Goal: Transaction & Acquisition: Purchase product/service

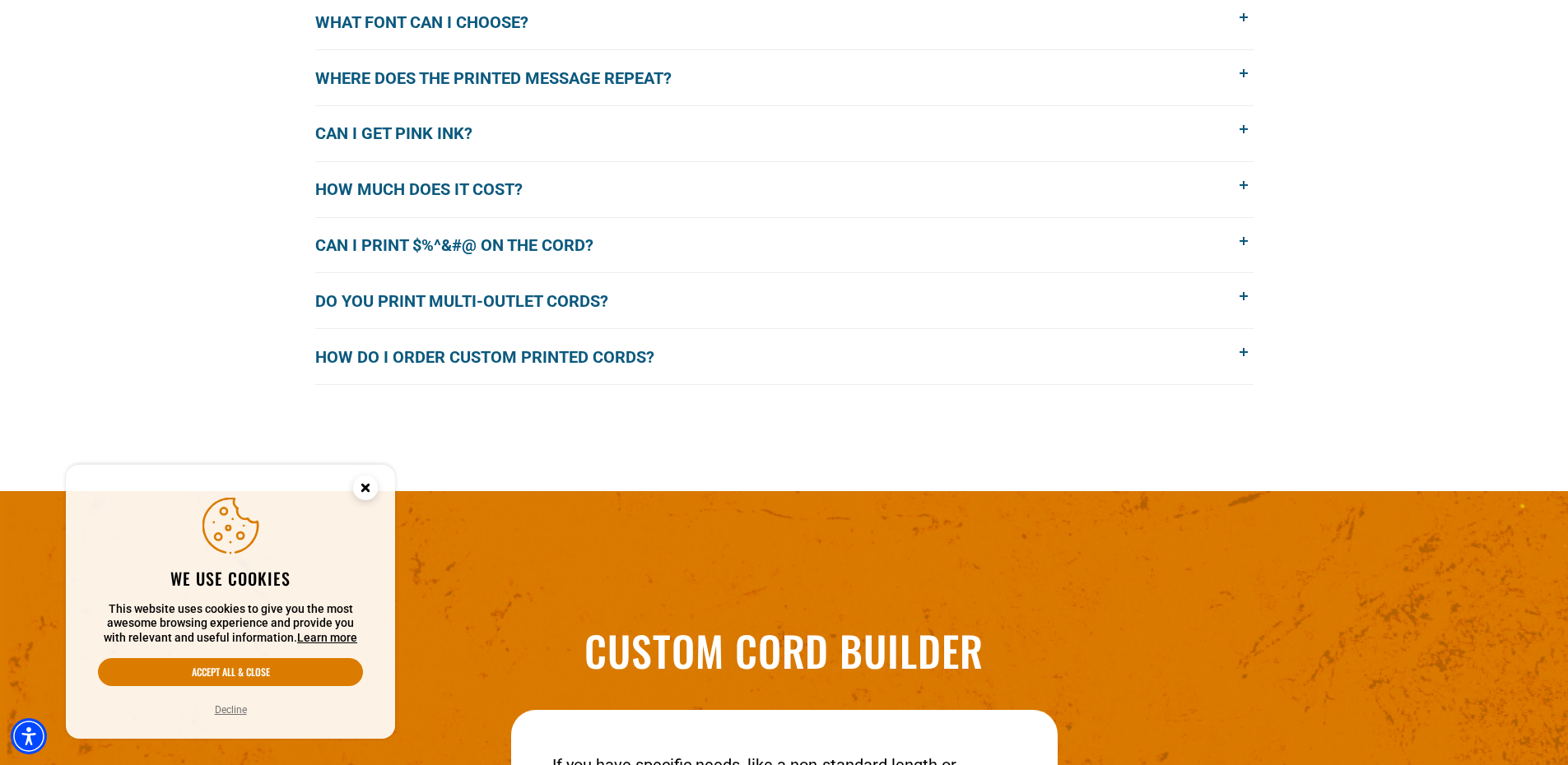
scroll to position [1563, 0]
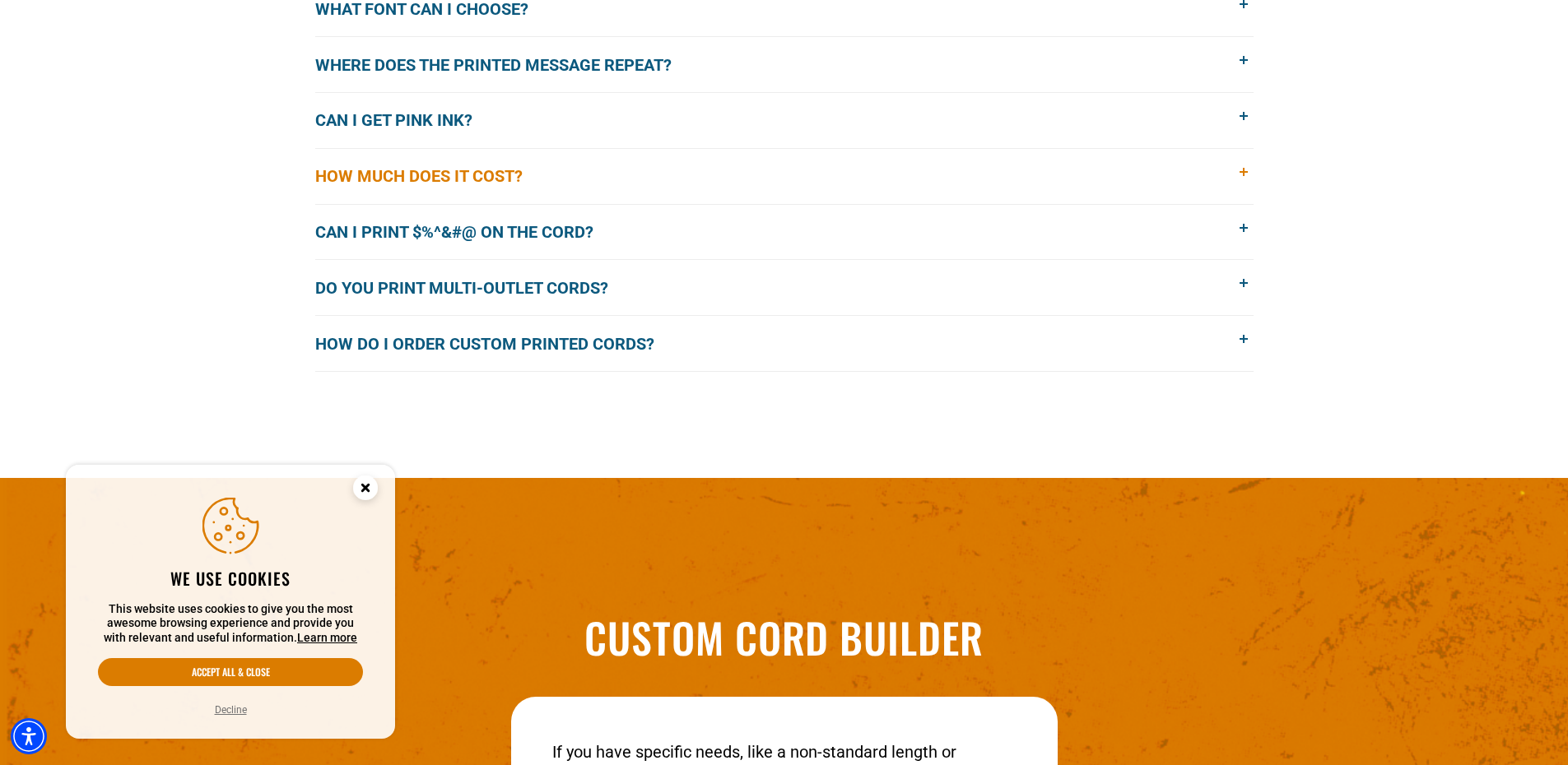
click at [460, 171] on span "How much does it cost?" at bounding box center [431, 176] width 232 height 25
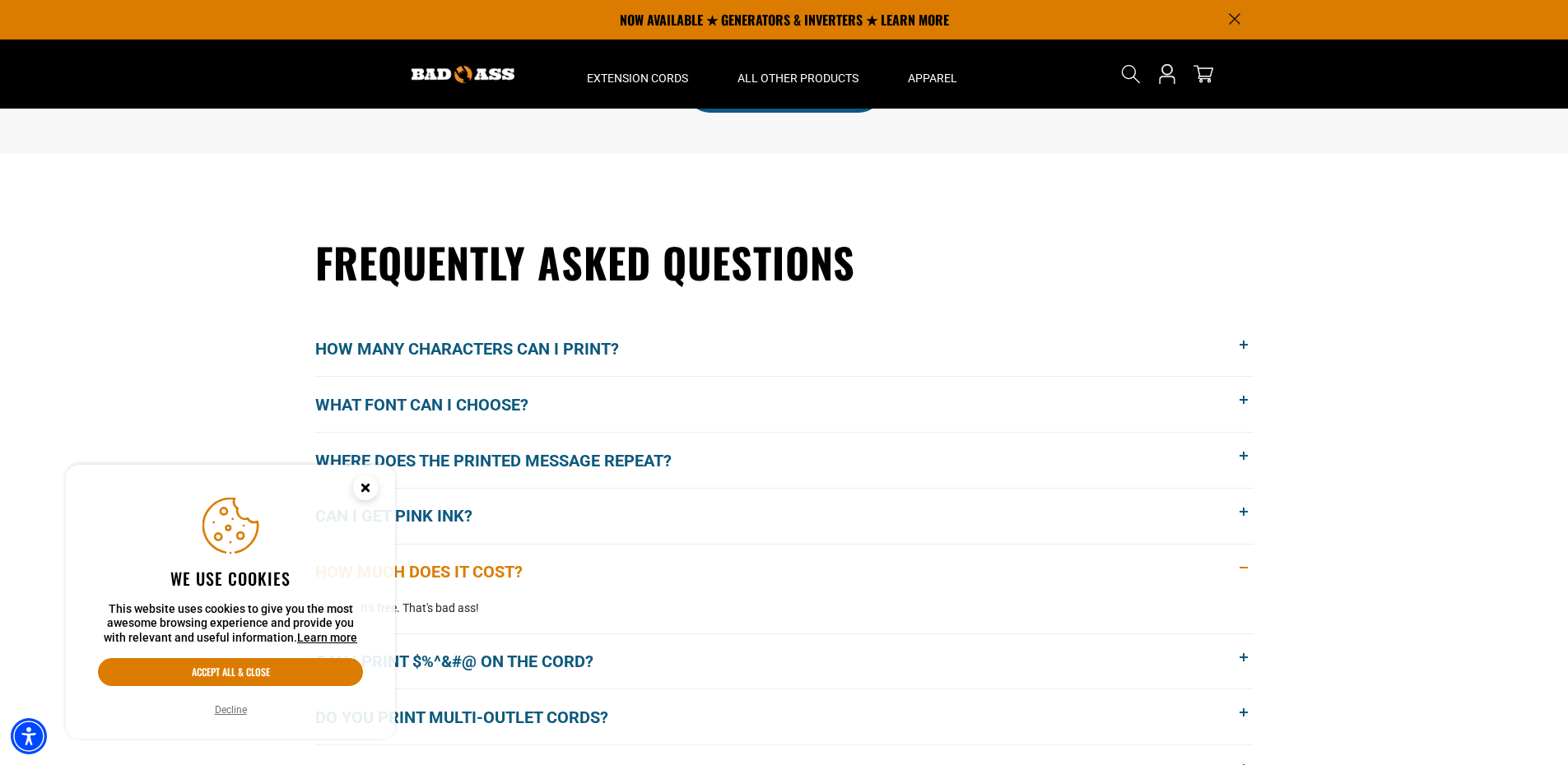
scroll to position [1152, 0]
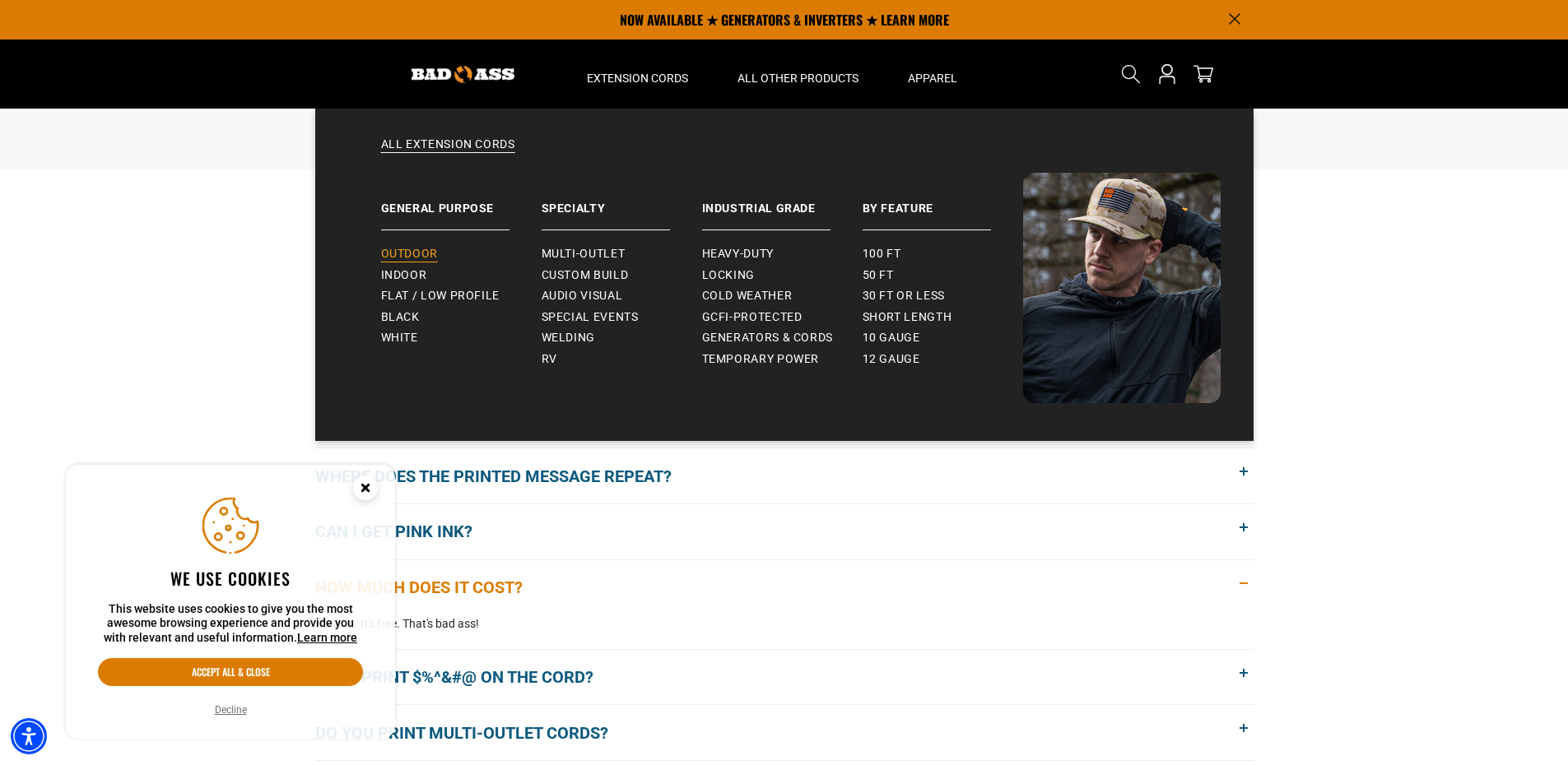
click at [384, 251] on span "Outdoor" at bounding box center [409, 254] width 57 height 15
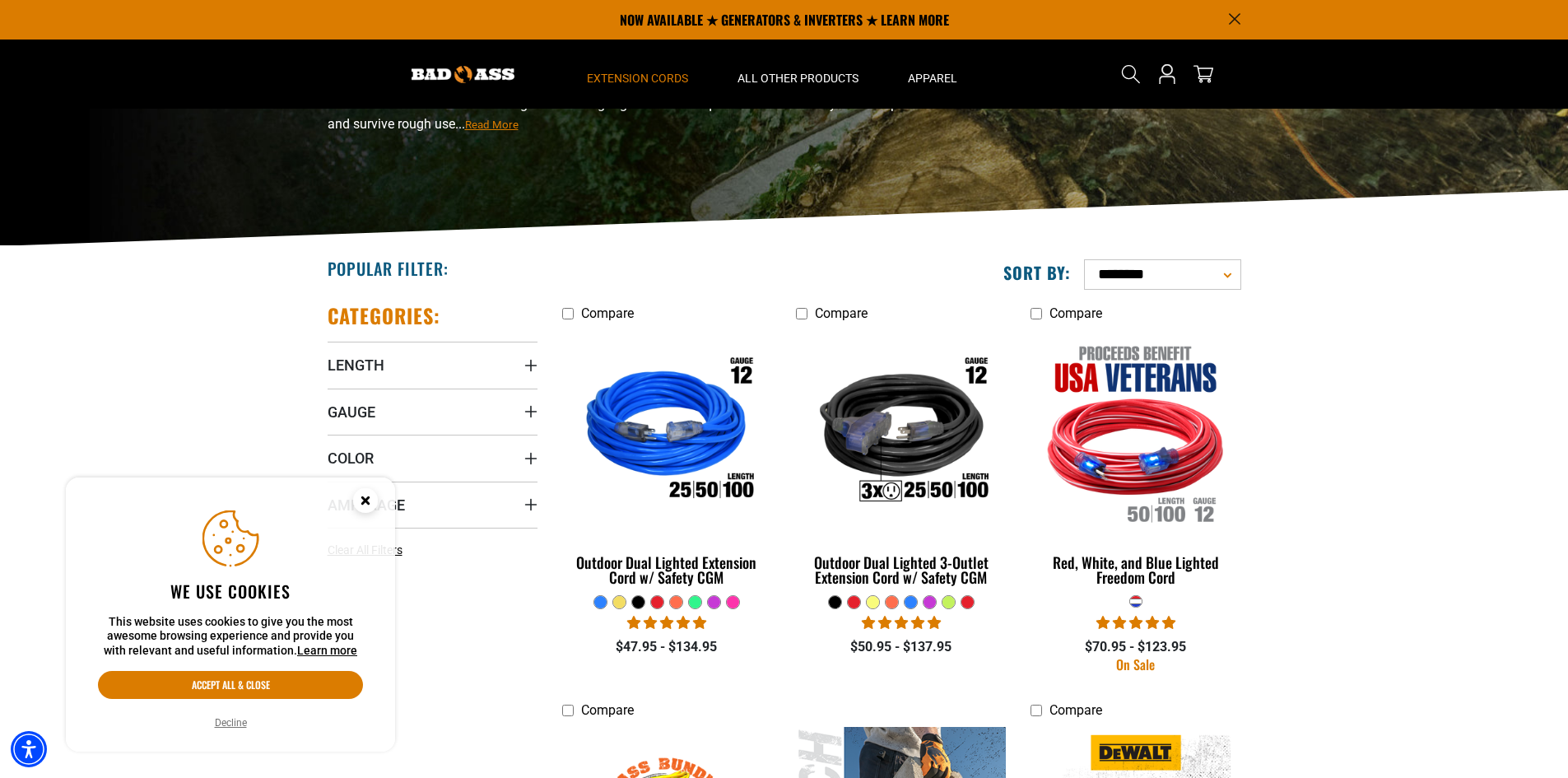
scroll to position [165, 0]
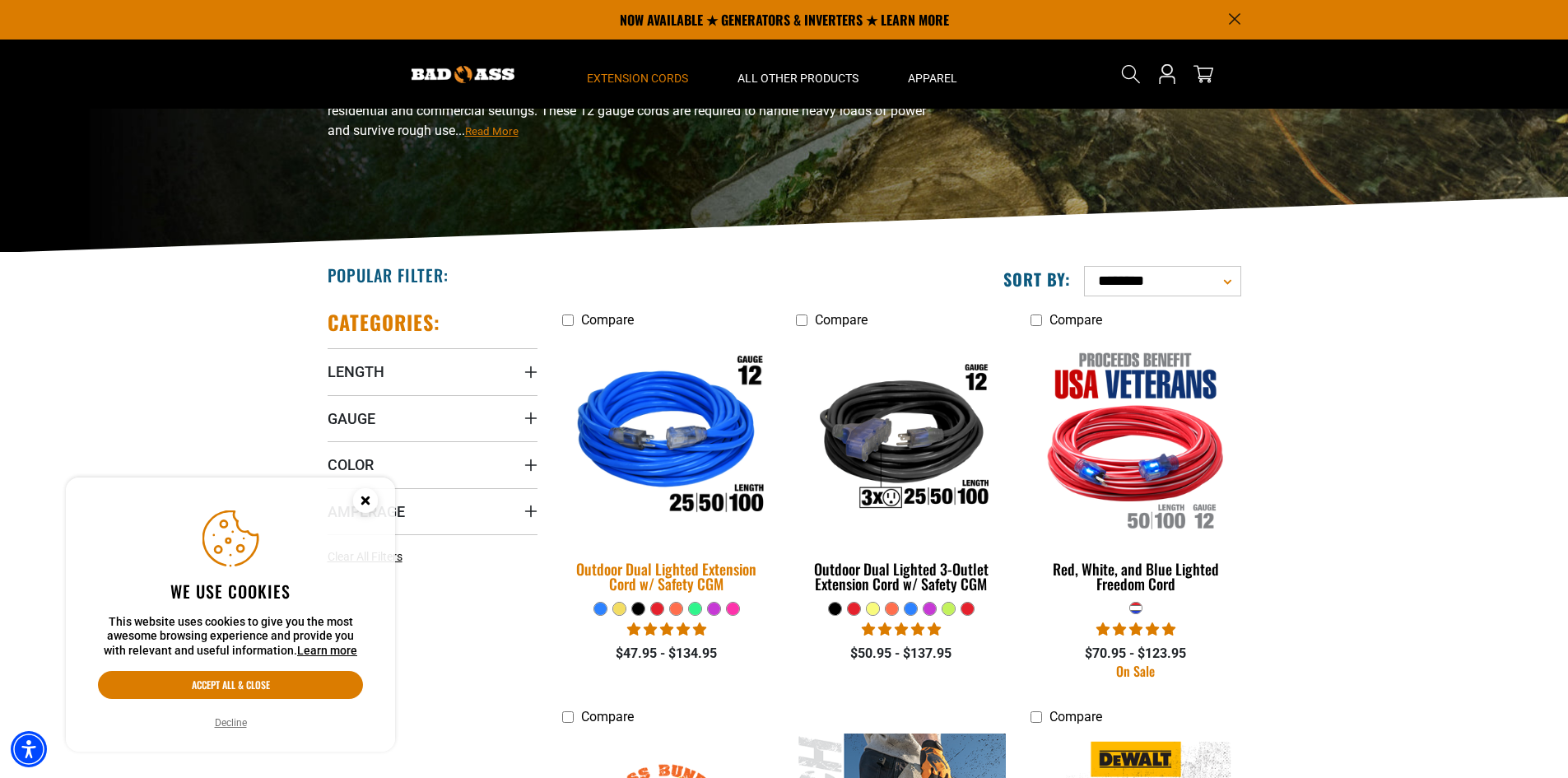
click at [671, 582] on div "Outdoor Dual Lighted Extension Cord w/ Safety CGM" at bounding box center [667, 576] width 210 height 29
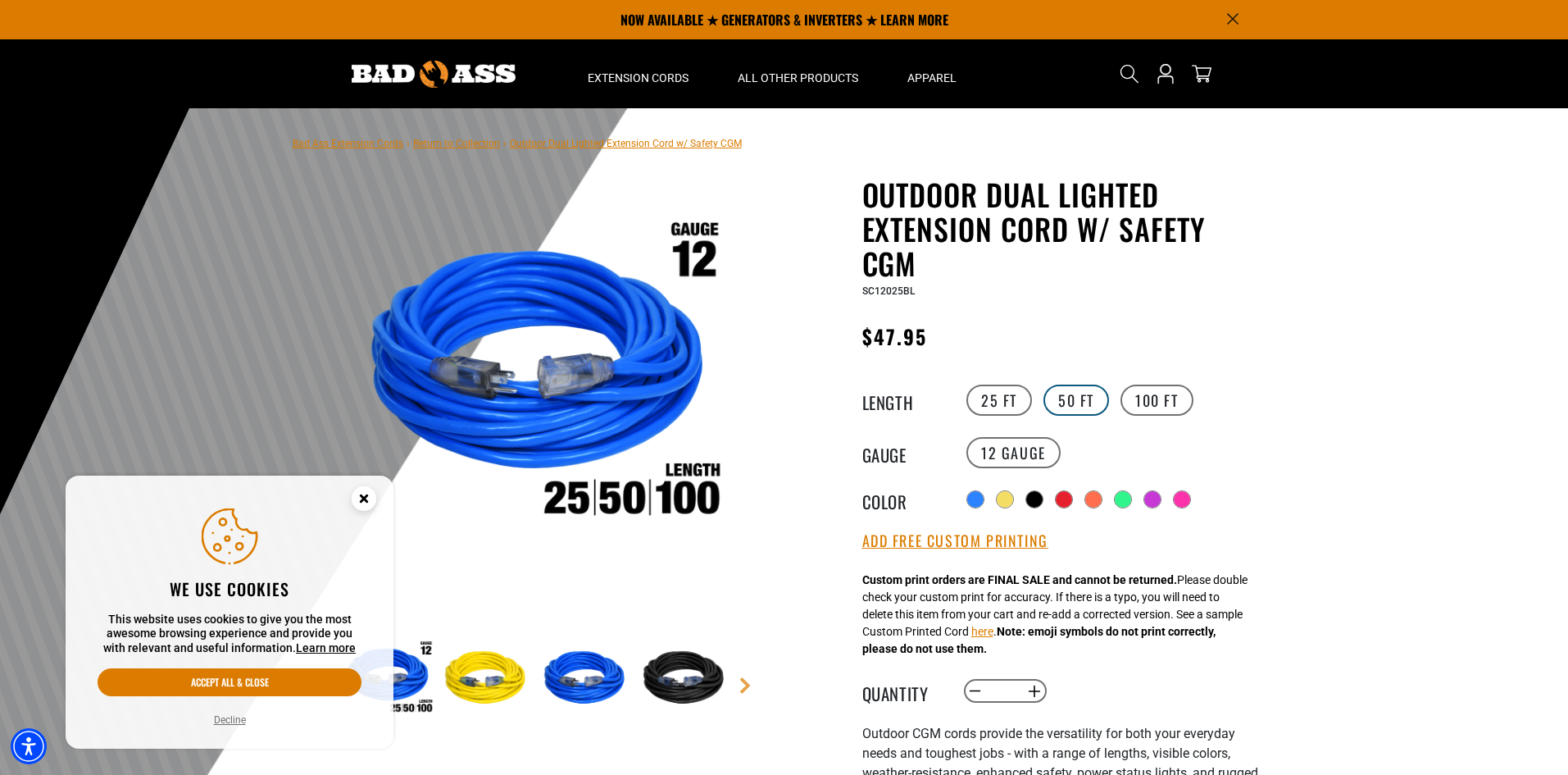
click at [1086, 393] on label "50 FT" at bounding box center [1076, 400] width 66 height 31
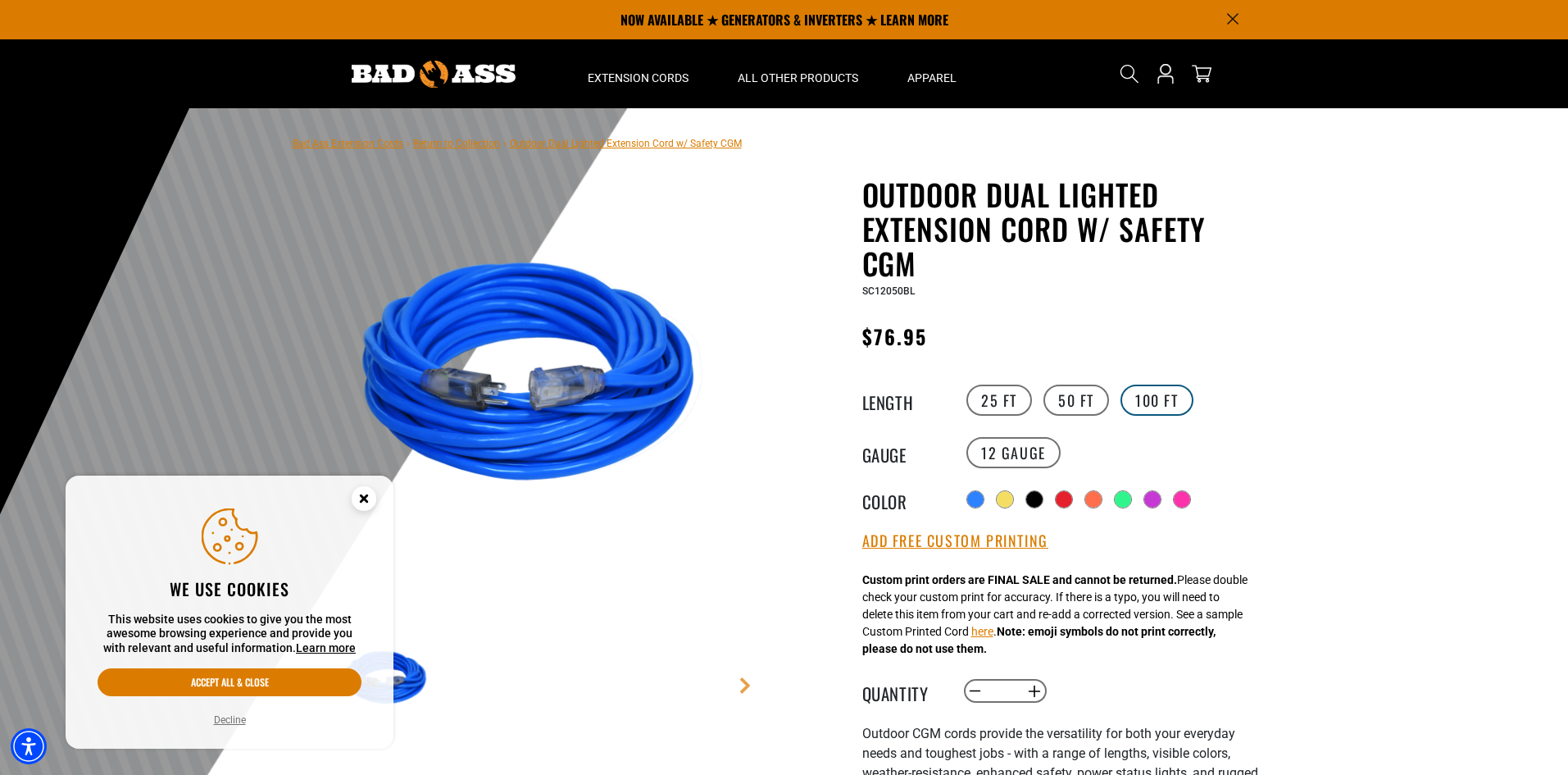
click at [1174, 398] on label "100 FT" at bounding box center [1157, 400] width 73 height 31
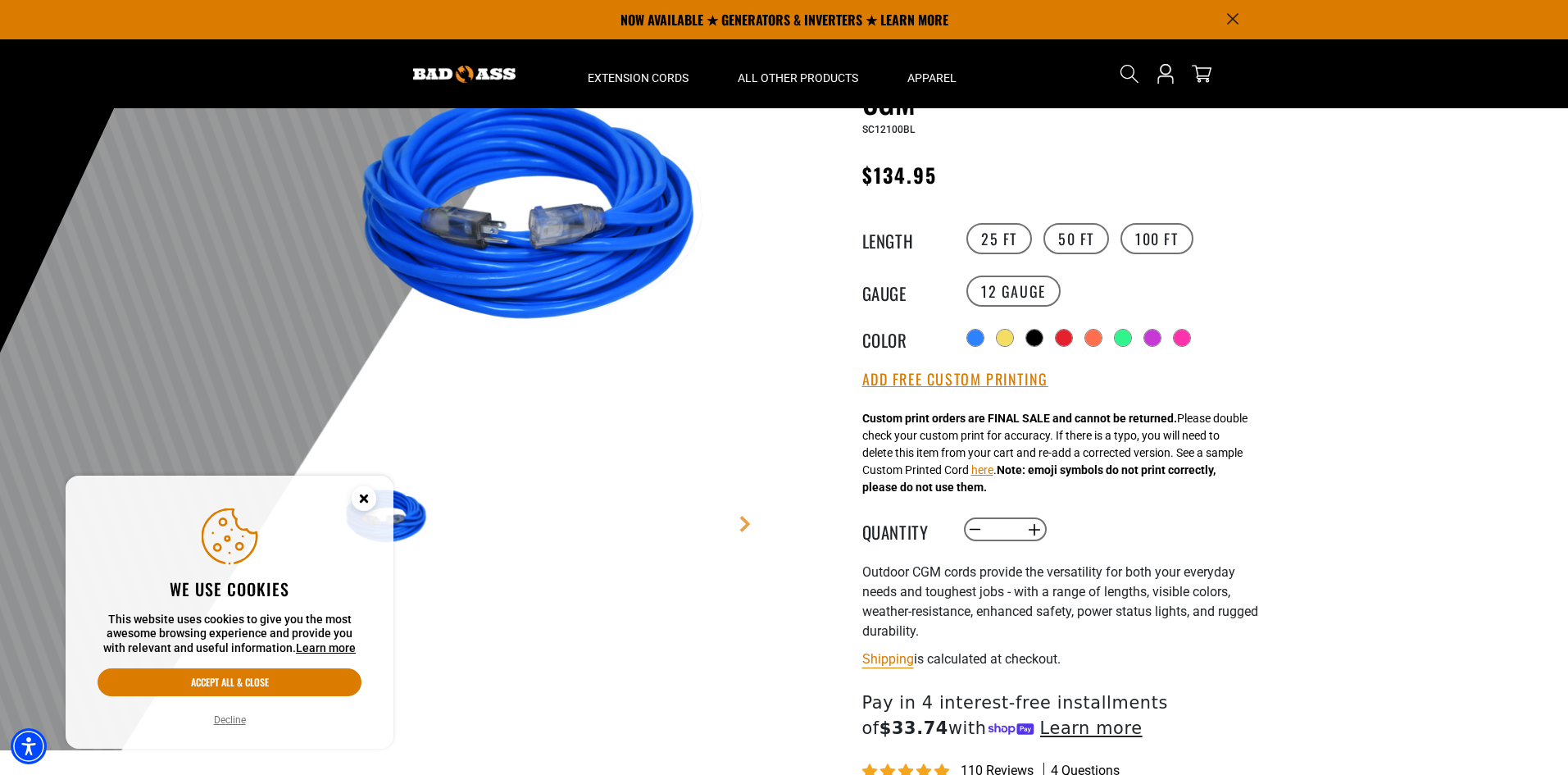
scroll to position [82, 0]
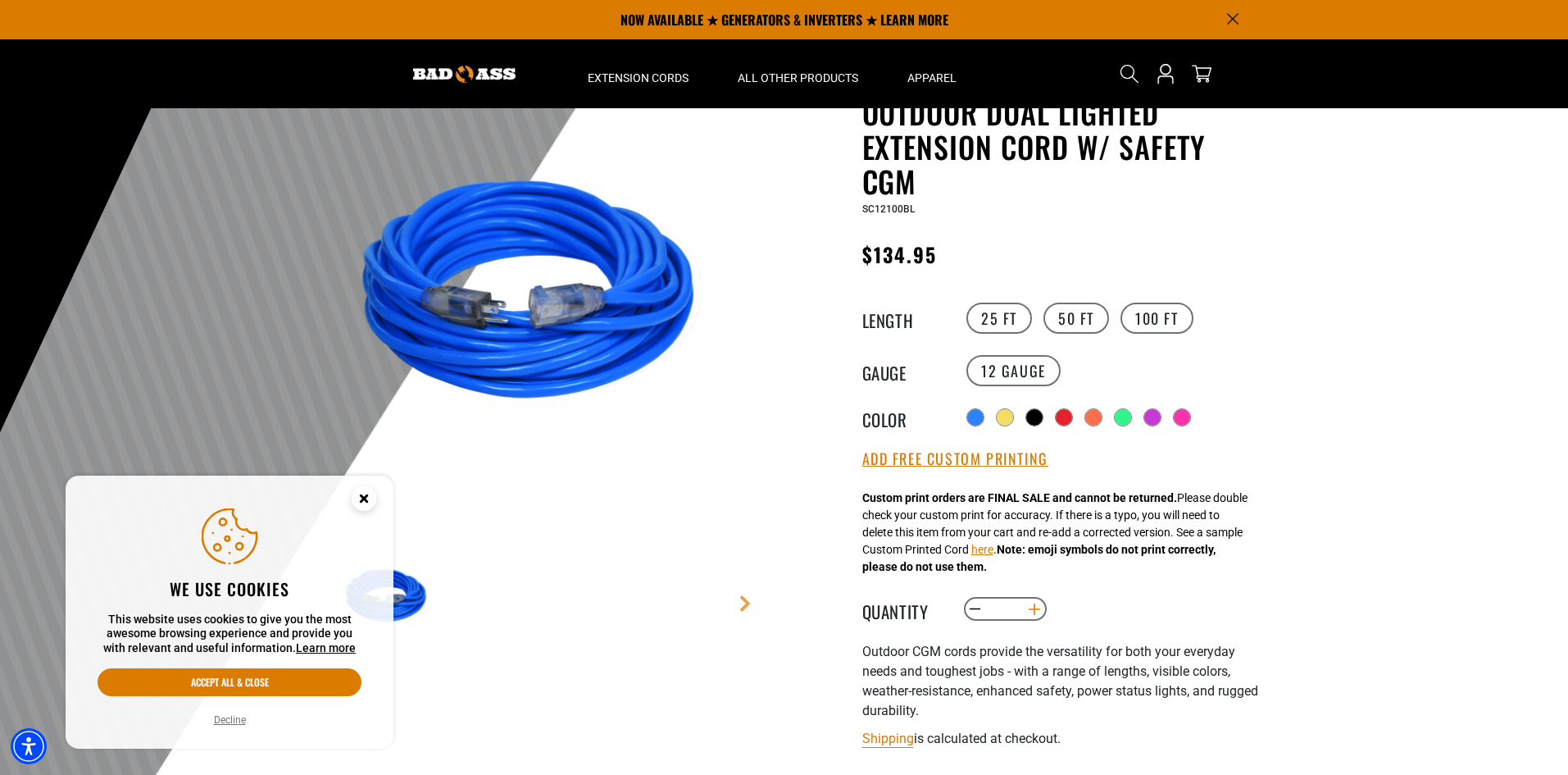
click at [1031, 610] on button "Increase quantity for Outdoor Dual Lighted Extension Cord w/ Safety CGM" at bounding box center [1034, 609] width 26 height 27
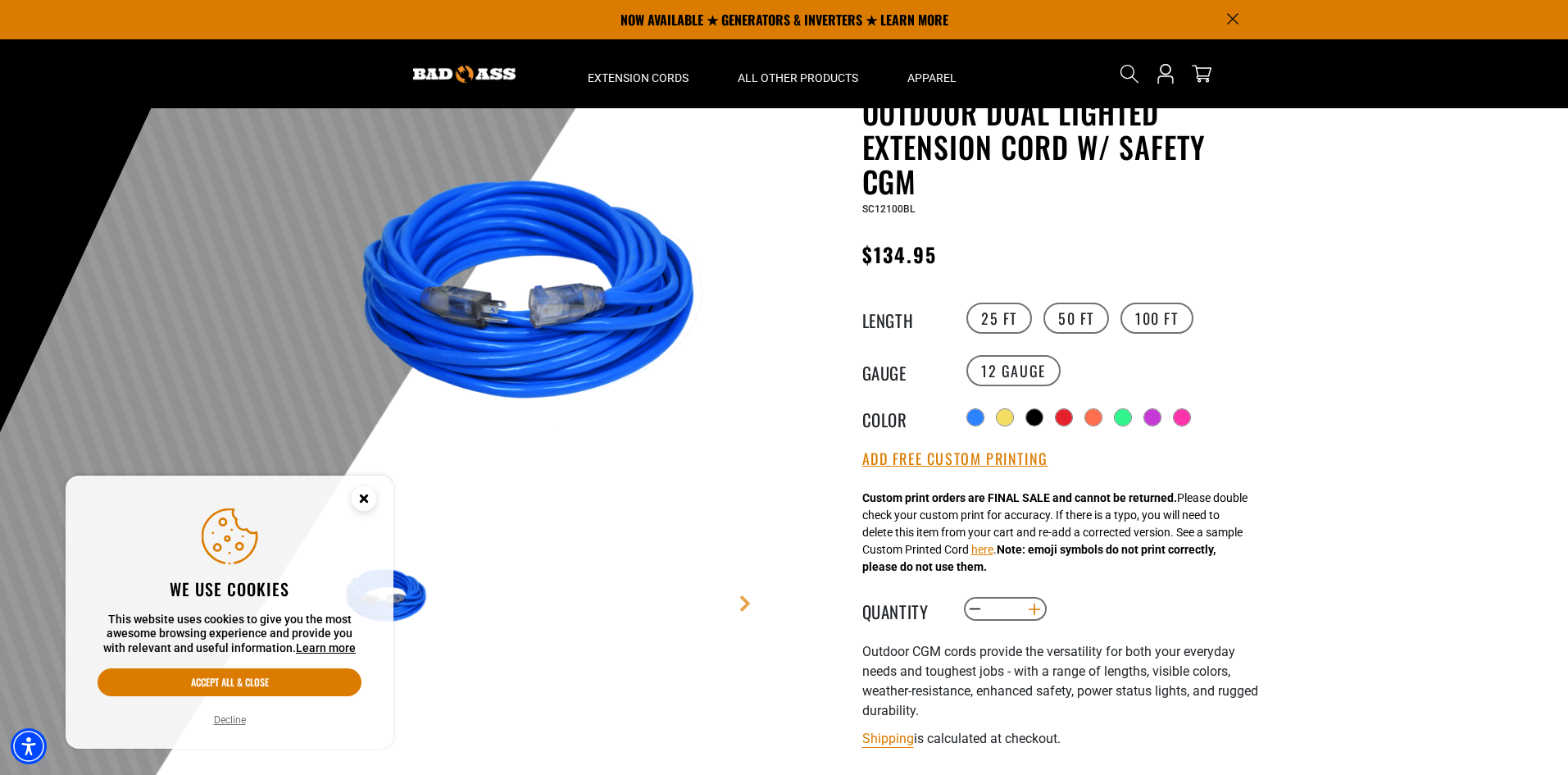
click at [1031, 610] on button "Increase quantity for Outdoor Dual Lighted Extension Cord w/ Safety CGM" at bounding box center [1034, 609] width 26 height 27
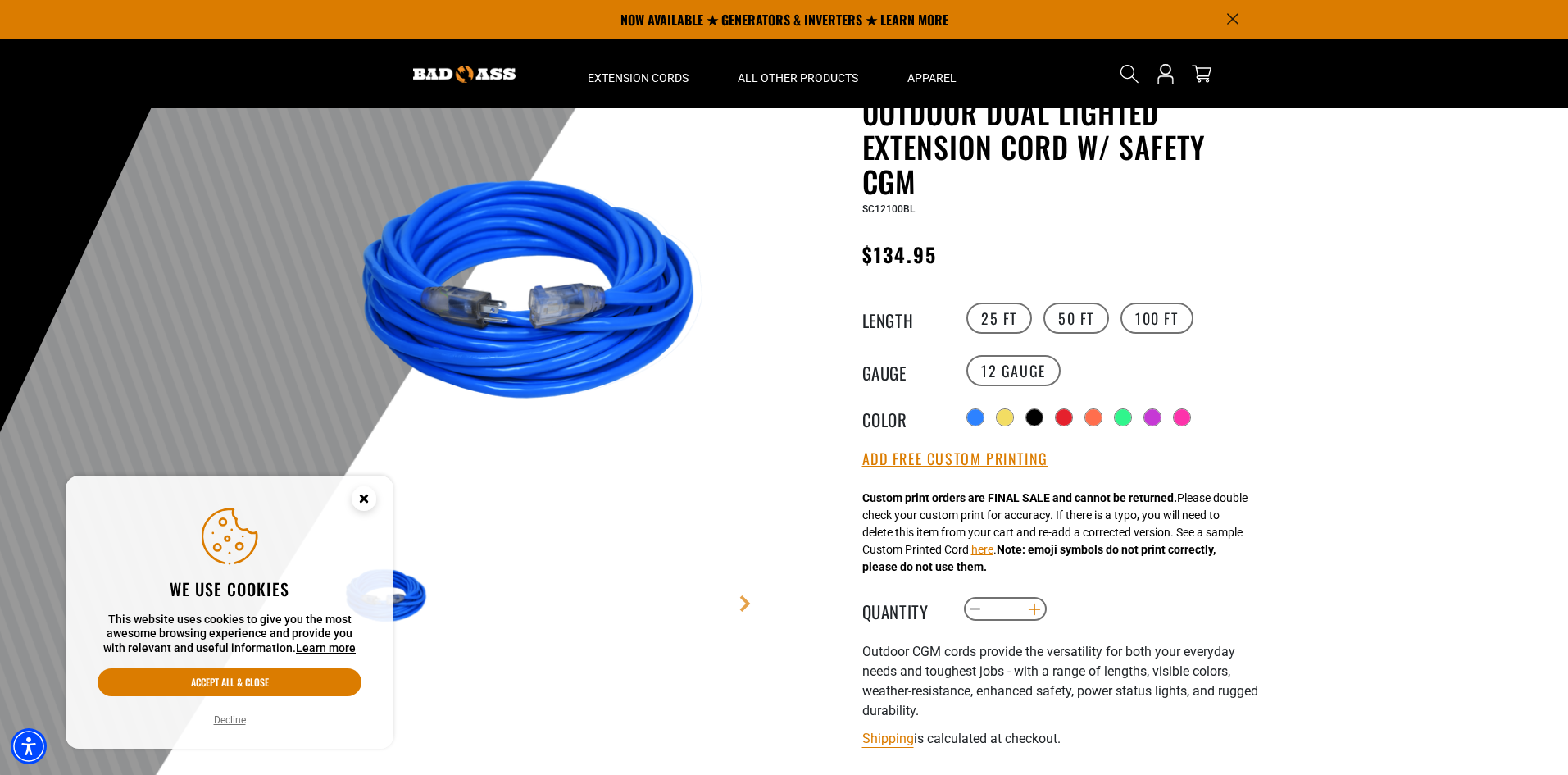
click at [1031, 610] on button "Increase quantity for Outdoor Dual Lighted Extension Cord w/ Safety CGM" at bounding box center [1034, 609] width 26 height 27
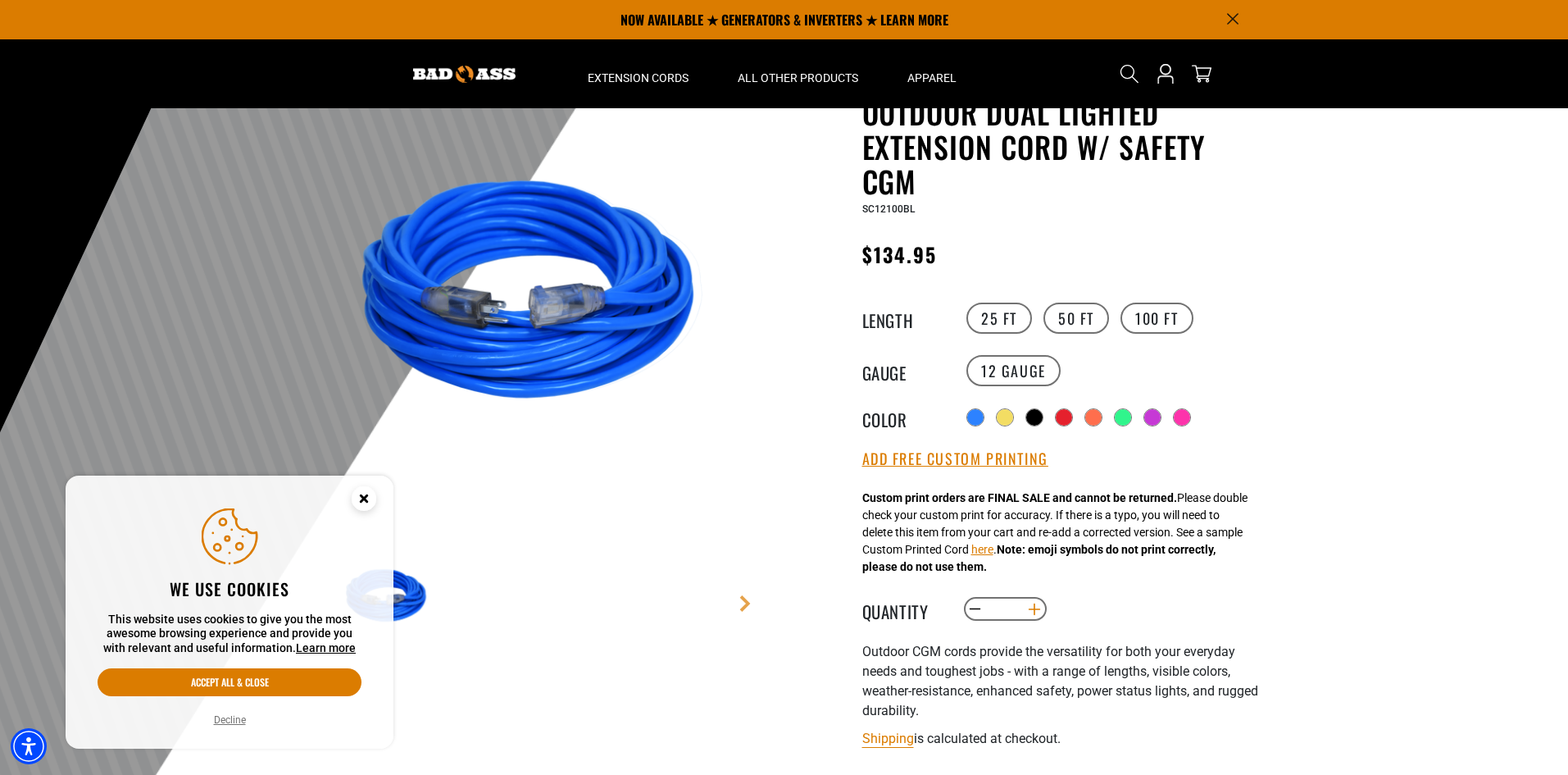
click at [1031, 610] on button "Increase quantity for Outdoor Dual Lighted Extension Cord w/ Safety CGM" at bounding box center [1034, 609] width 26 height 27
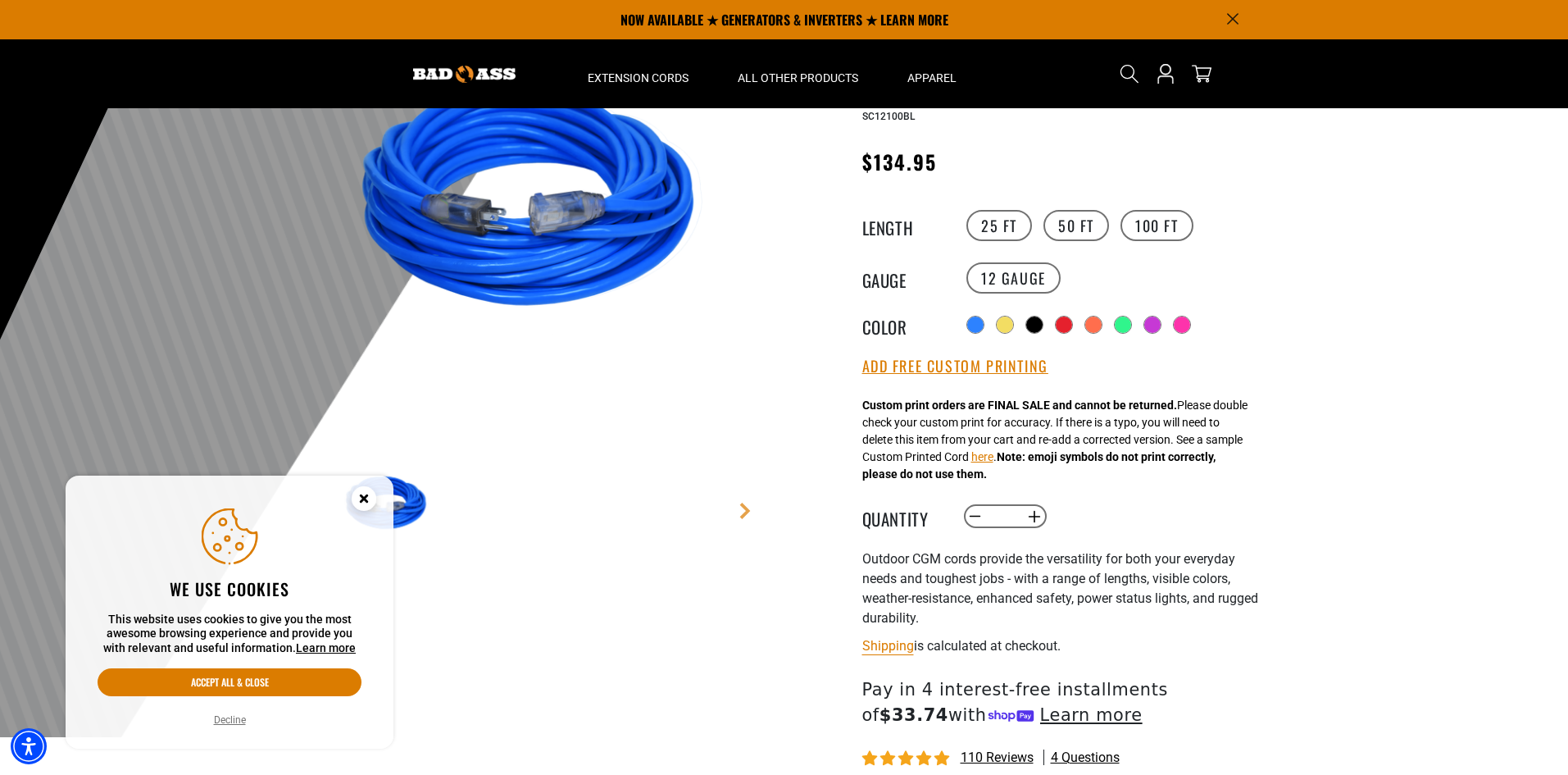
scroll to position [164, 0]
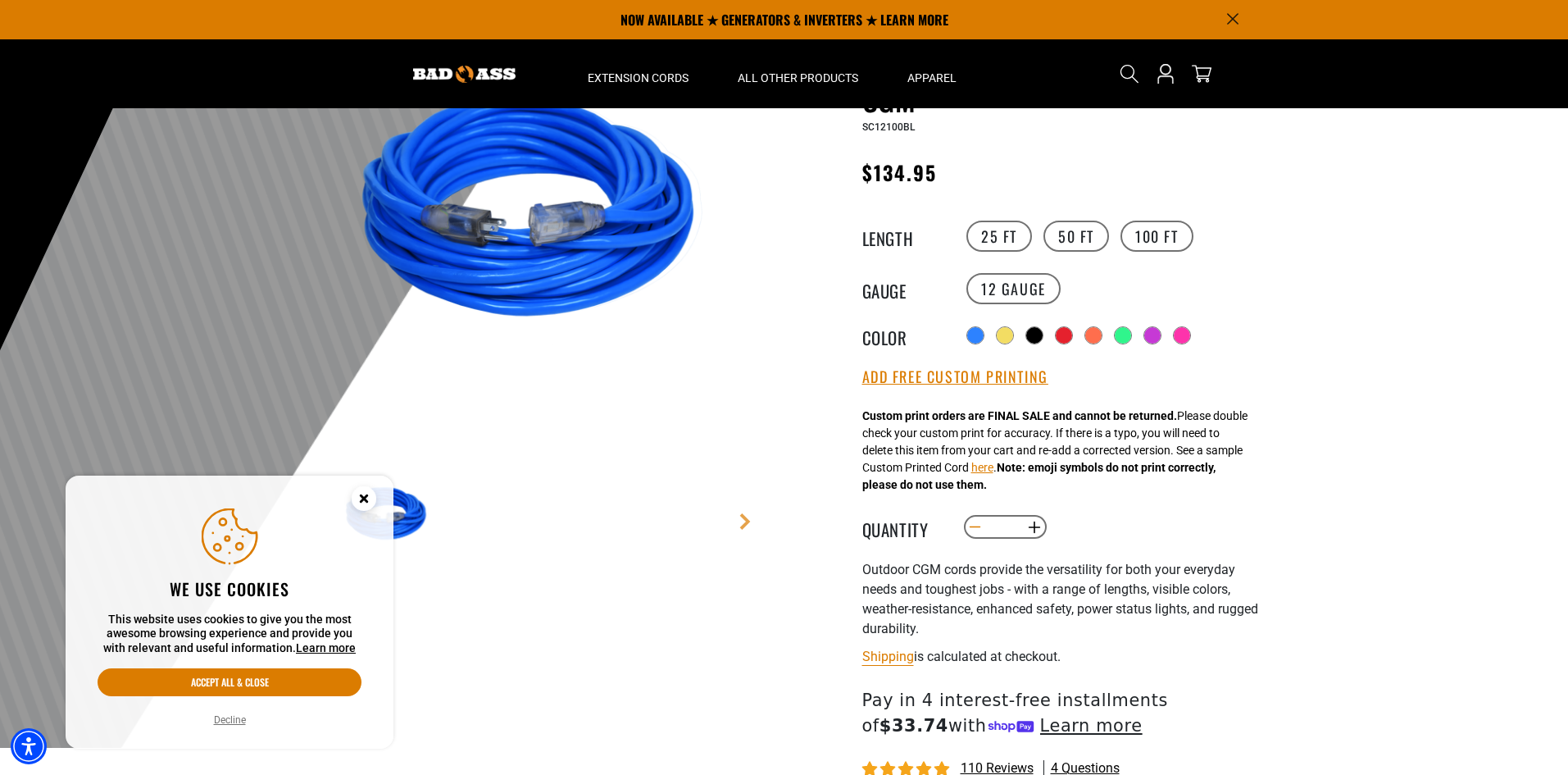
click at [979, 523] on button "Decrease quantity for Outdoor Dual Lighted Extension Cord w/ Safety CGM" at bounding box center [975, 527] width 26 height 27
click at [978, 523] on button "Decrease quantity for Outdoor Dual Lighted Extension Cord w/ Safety CGM" at bounding box center [975, 527] width 26 height 27
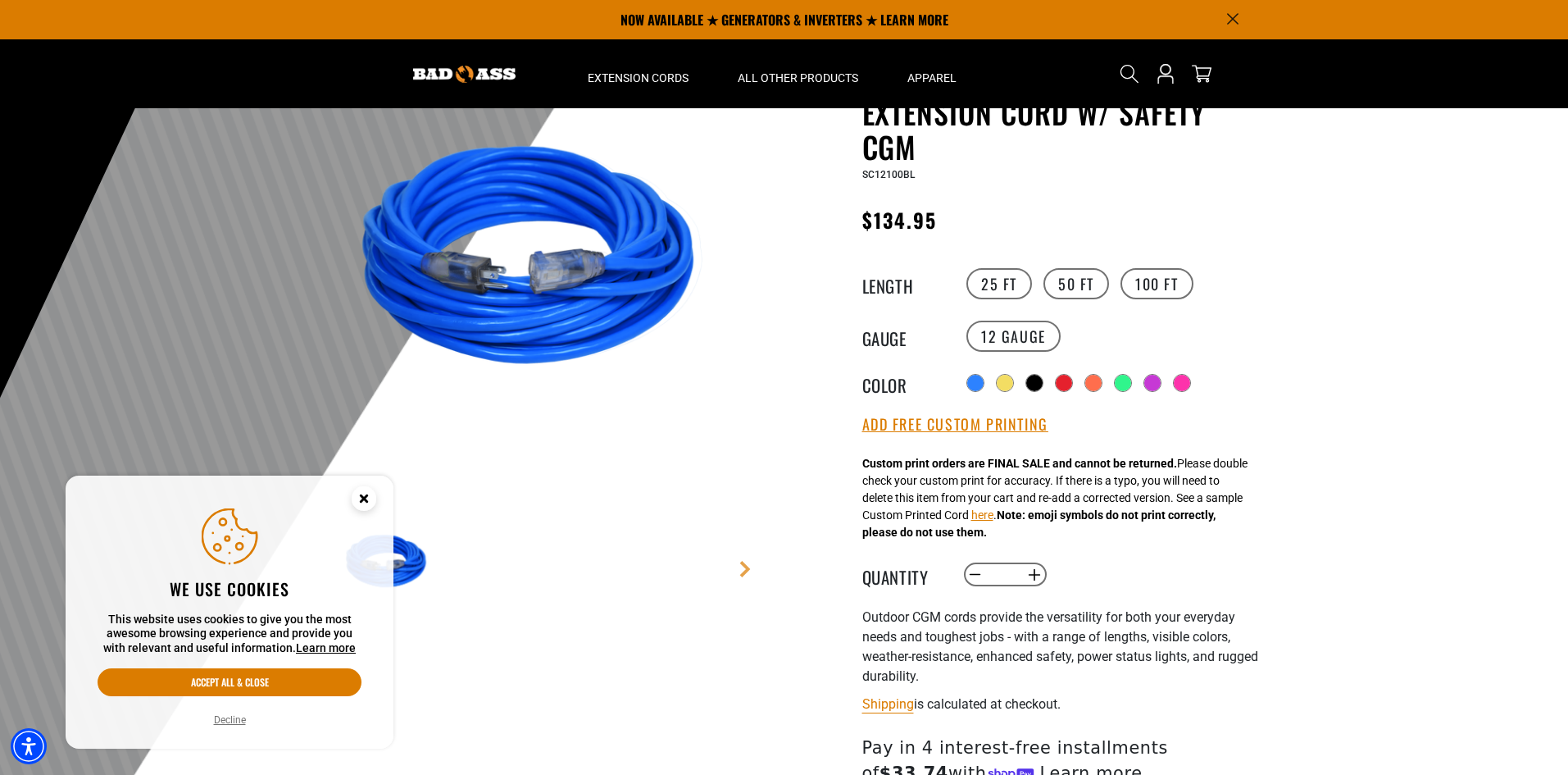
scroll to position [82, 0]
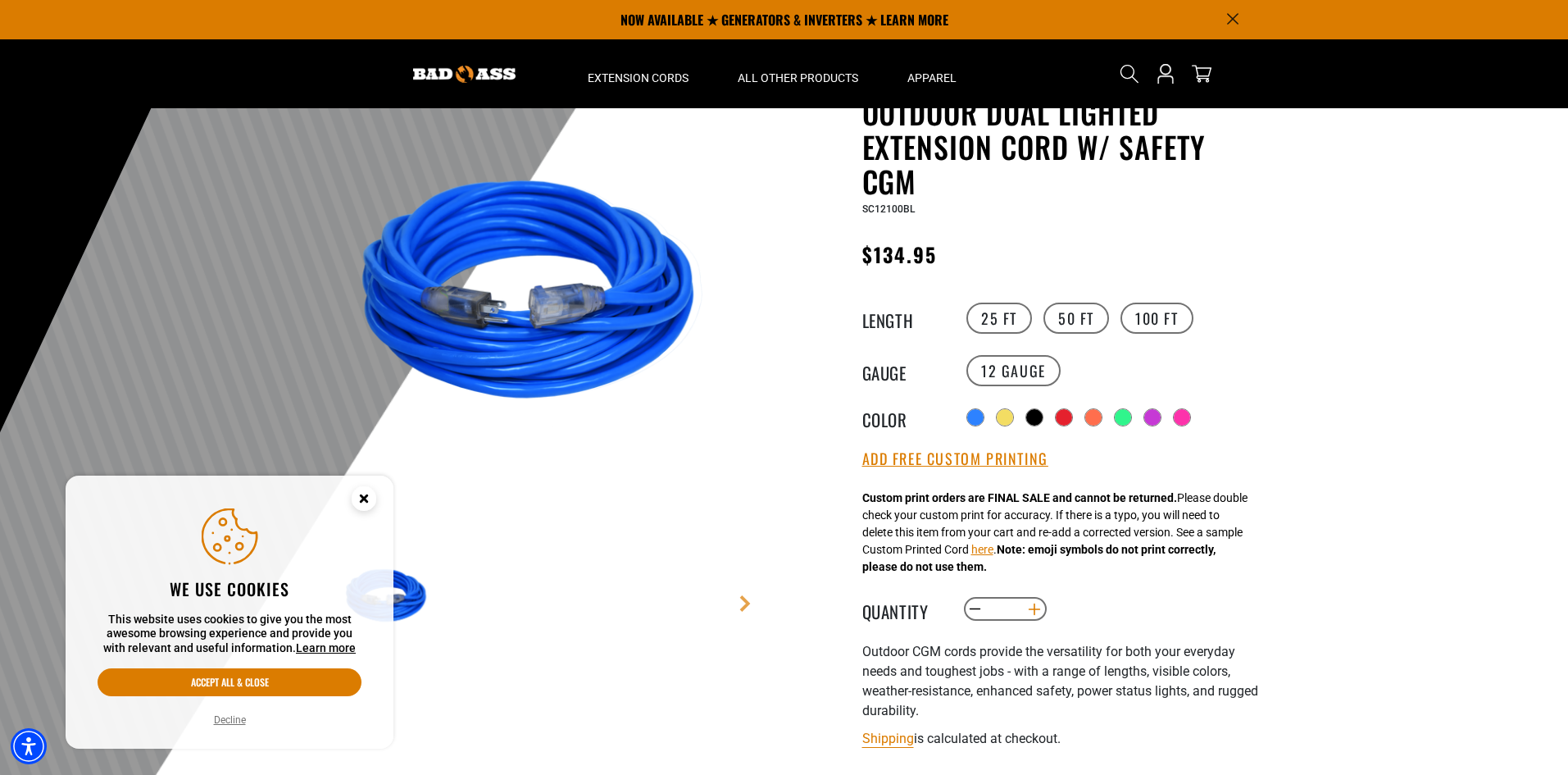
click at [1035, 605] on button "Increase quantity for Outdoor Dual Lighted Extension Cord w/ Safety CGM" at bounding box center [1034, 609] width 26 height 27
click at [1034, 605] on button "Increase quantity for Outdoor Dual Lighted Extension Cord w/ Safety CGM" at bounding box center [1034, 609] width 26 height 27
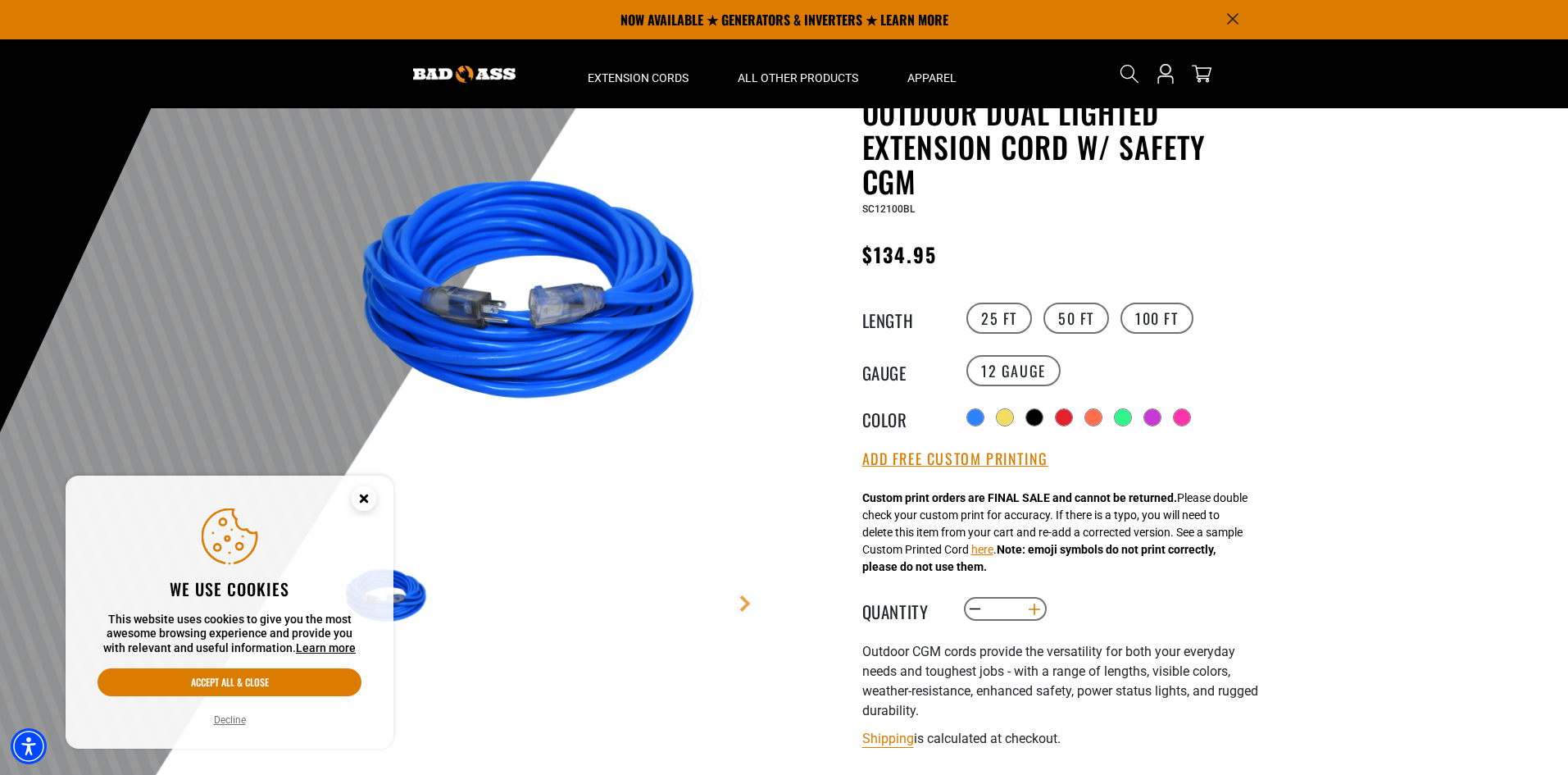
type input "**"
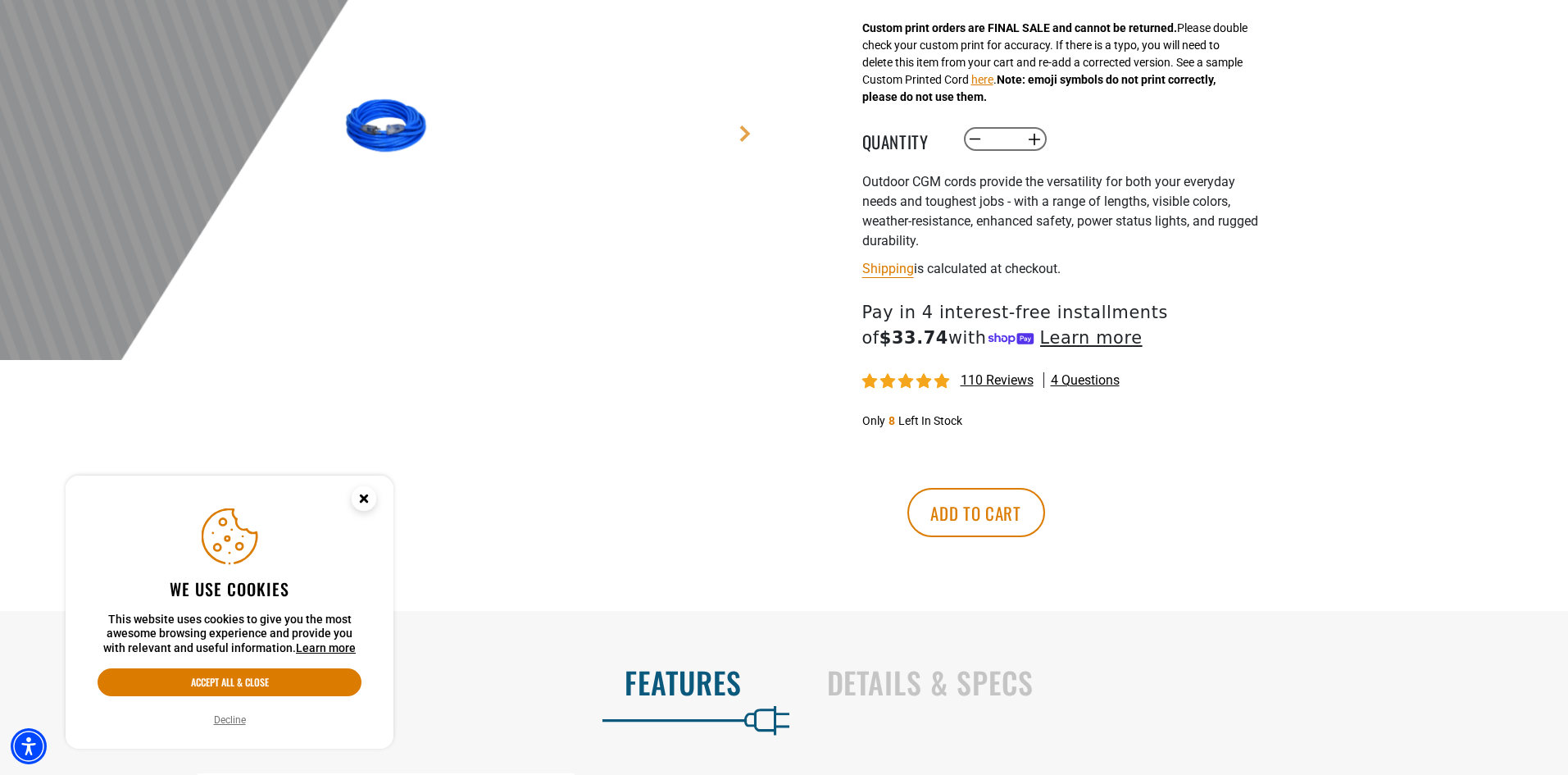
scroll to position [656, 0]
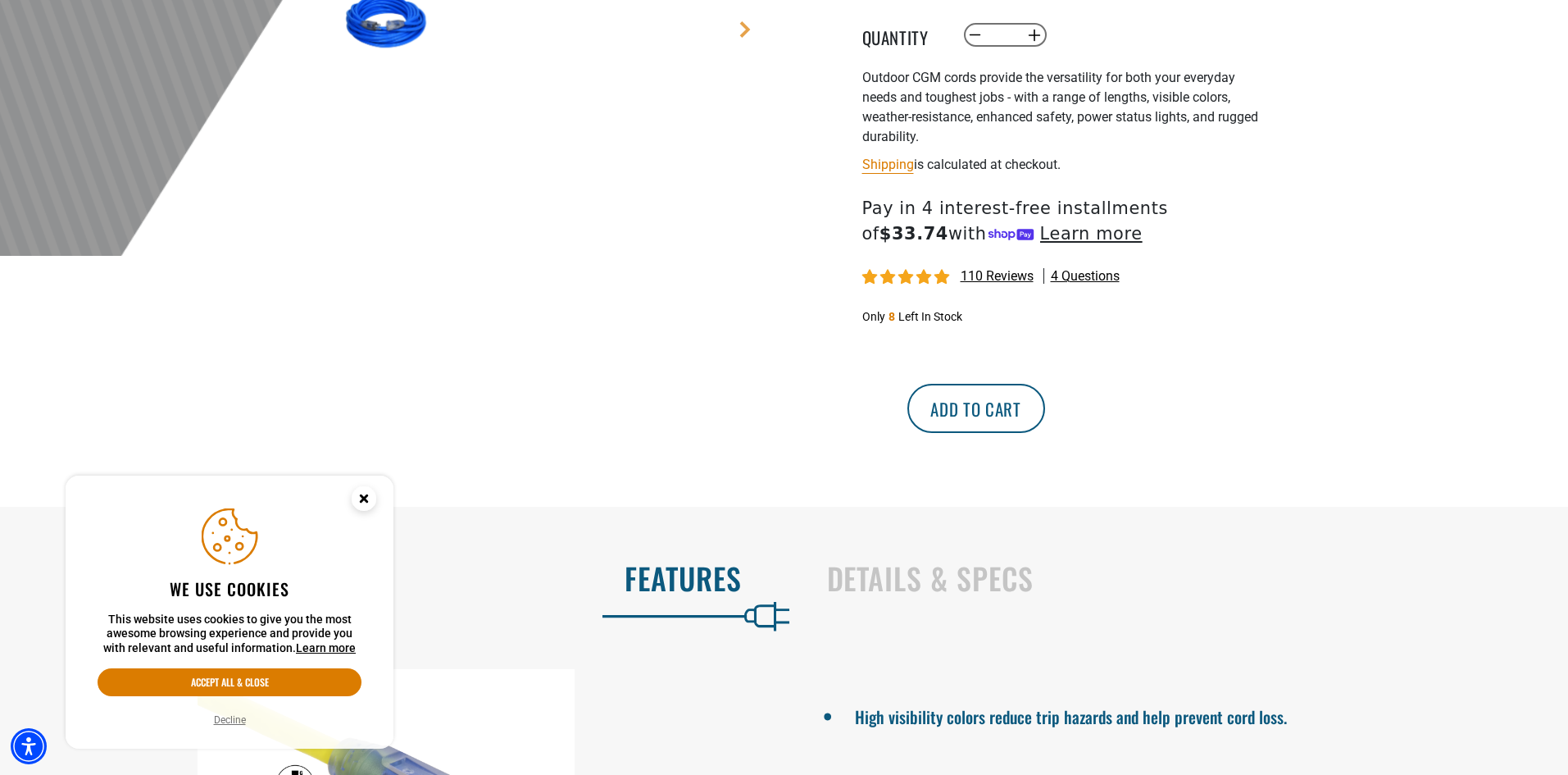
click at [1045, 413] on button "Add to cart" at bounding box center [976, 408] width 137 height 49
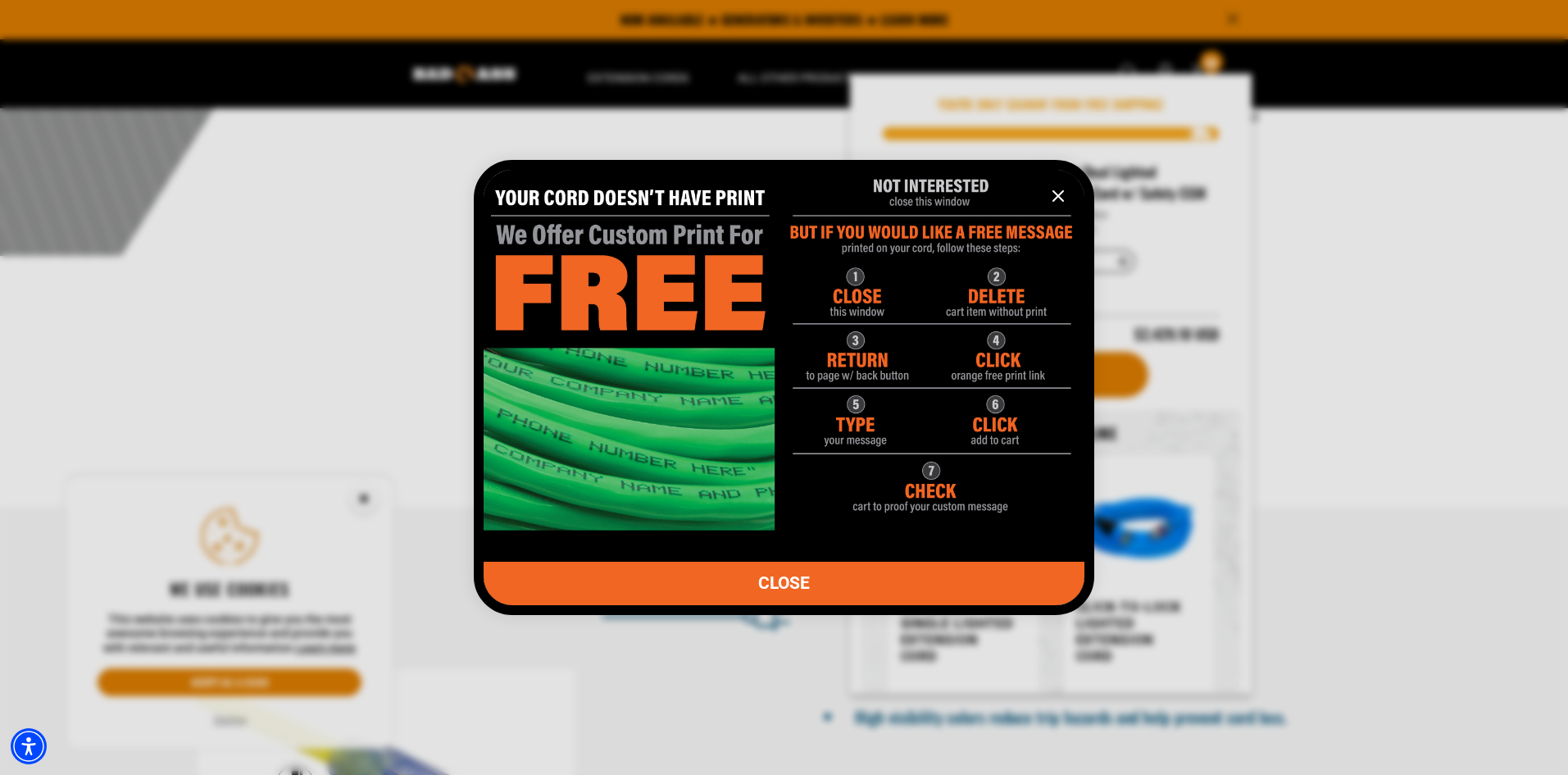
click at [829, 579] on link "CLOSE" at bounding box center [784, 583] width 601 height 43
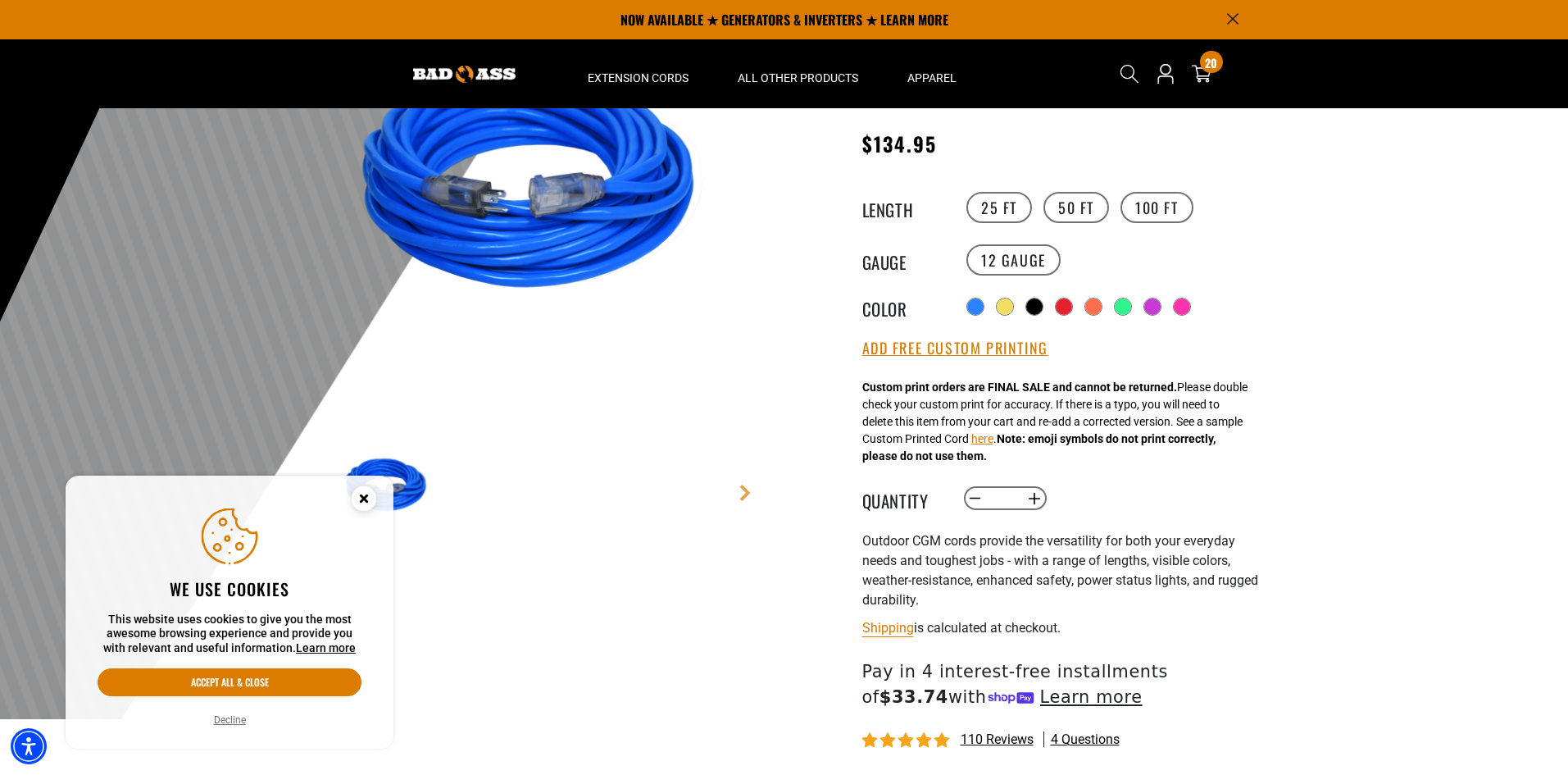
scroll to position [164, 0]
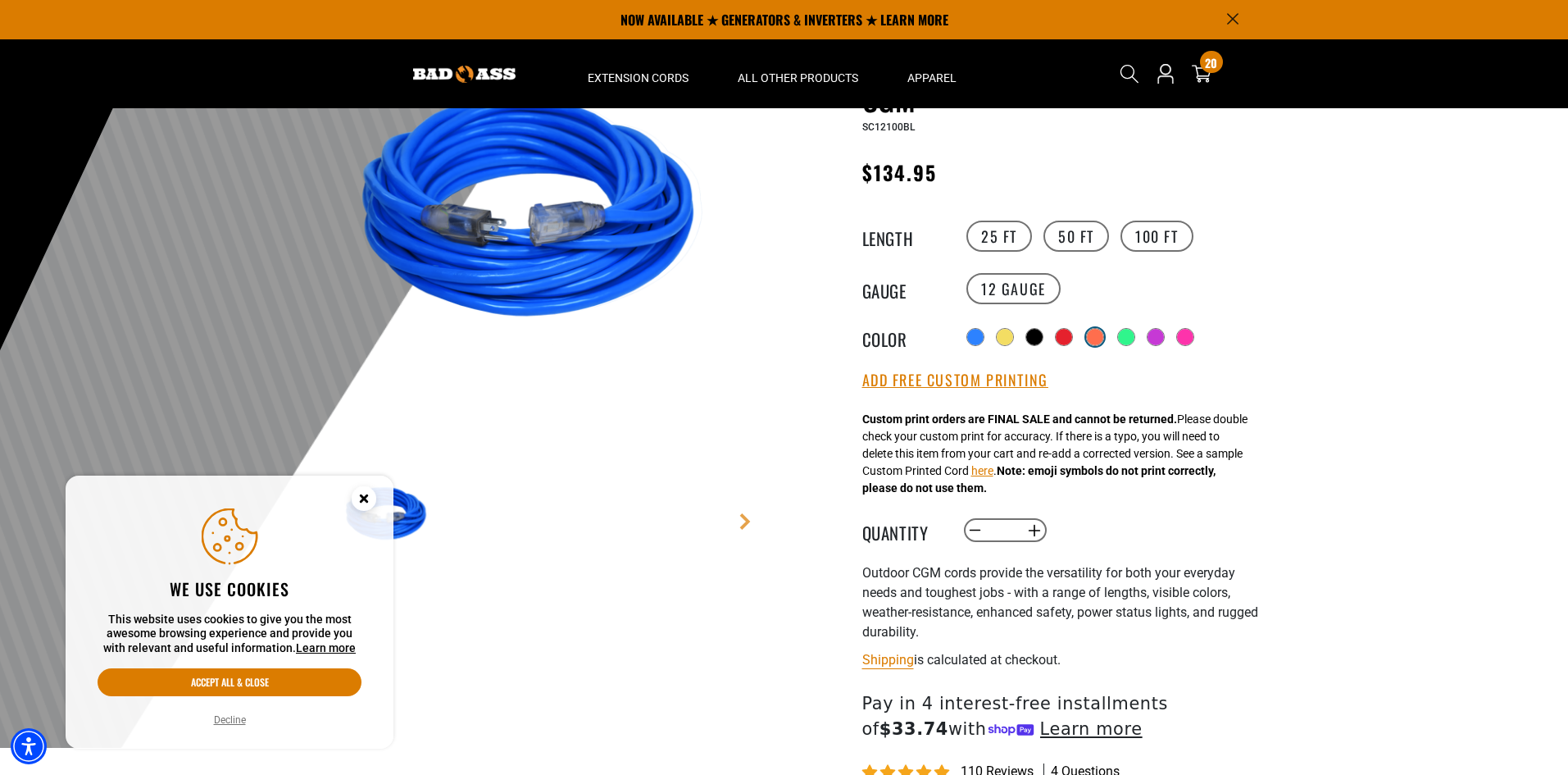
click at [1104, 333] on div at bounding box center [1095, 337] width 16 height 16
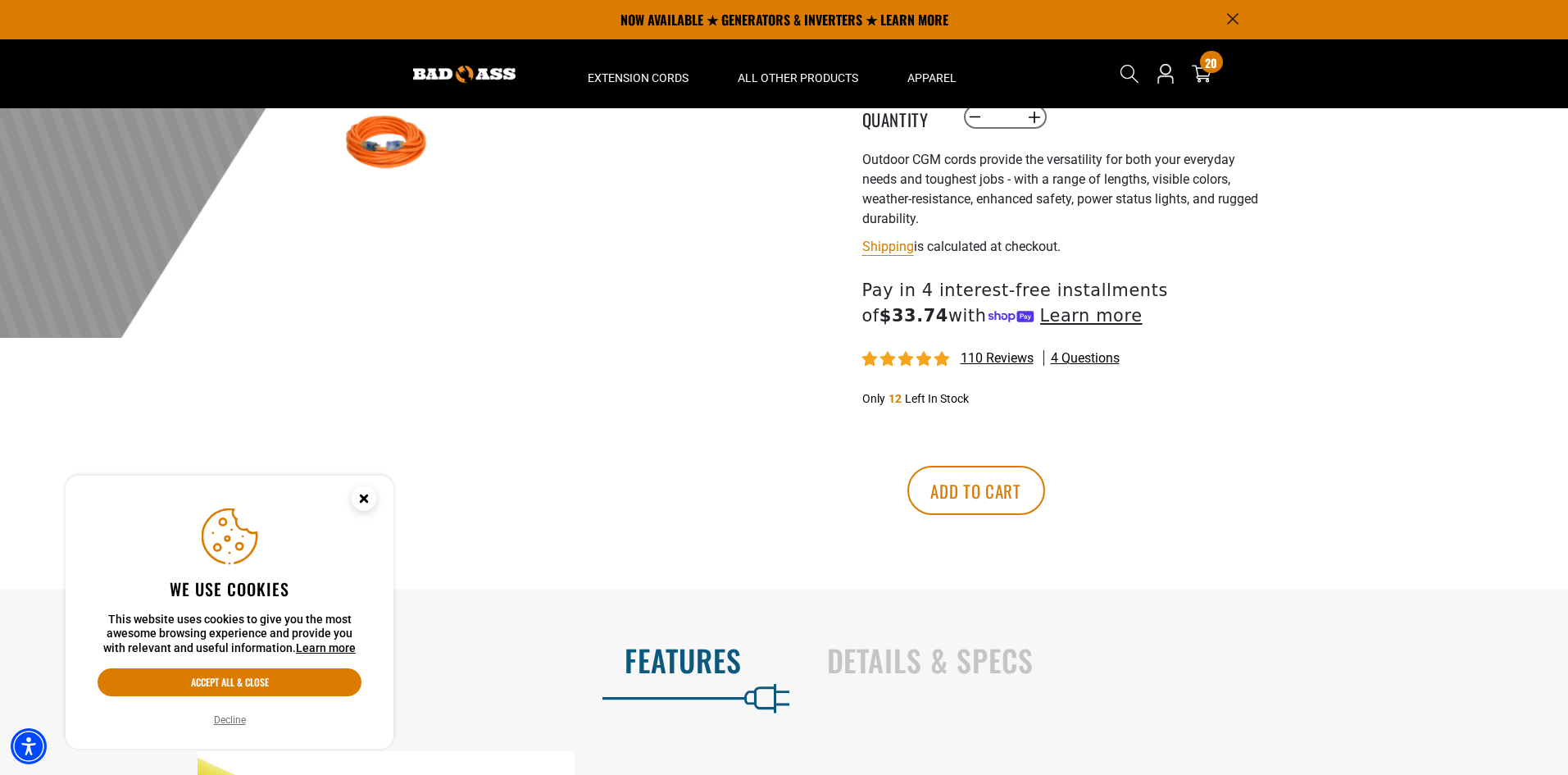
scroll to position [164, 0]
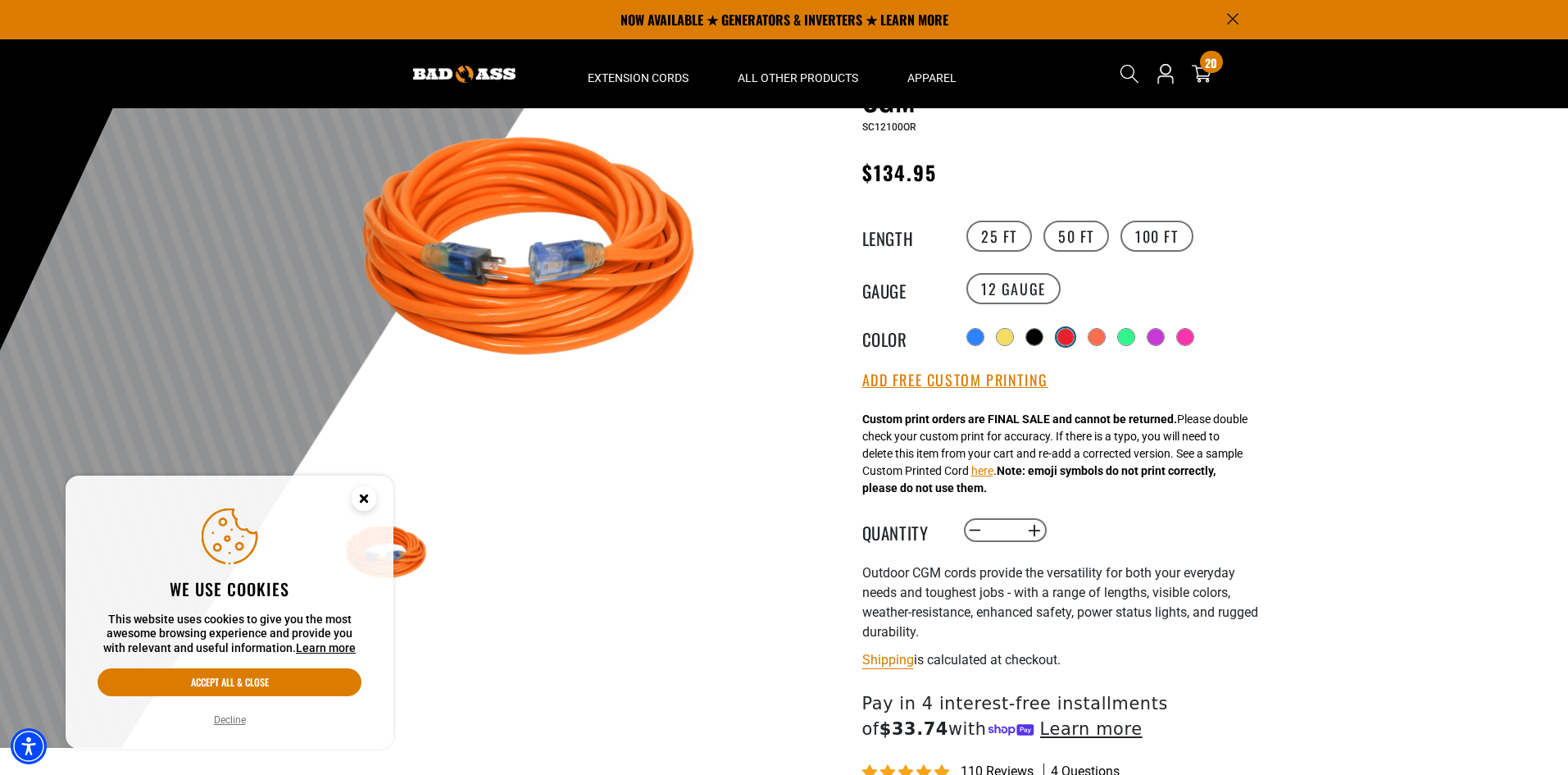
click at [1066, 333] on div at bounding box center [1065, 337] width 16 height 16
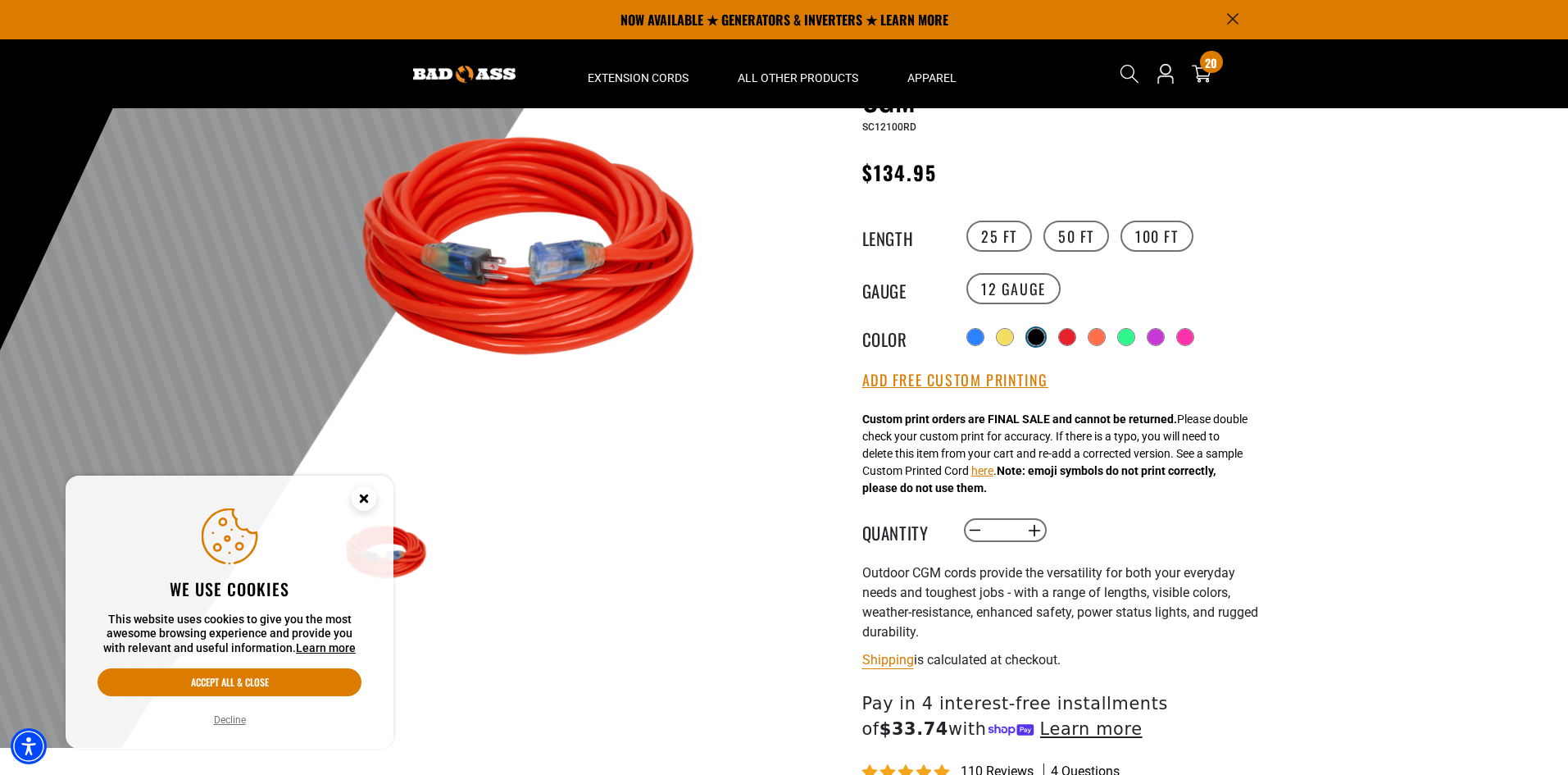
click at [1039, 333] on div at bounding box center [1036, 337] width 16 height 16
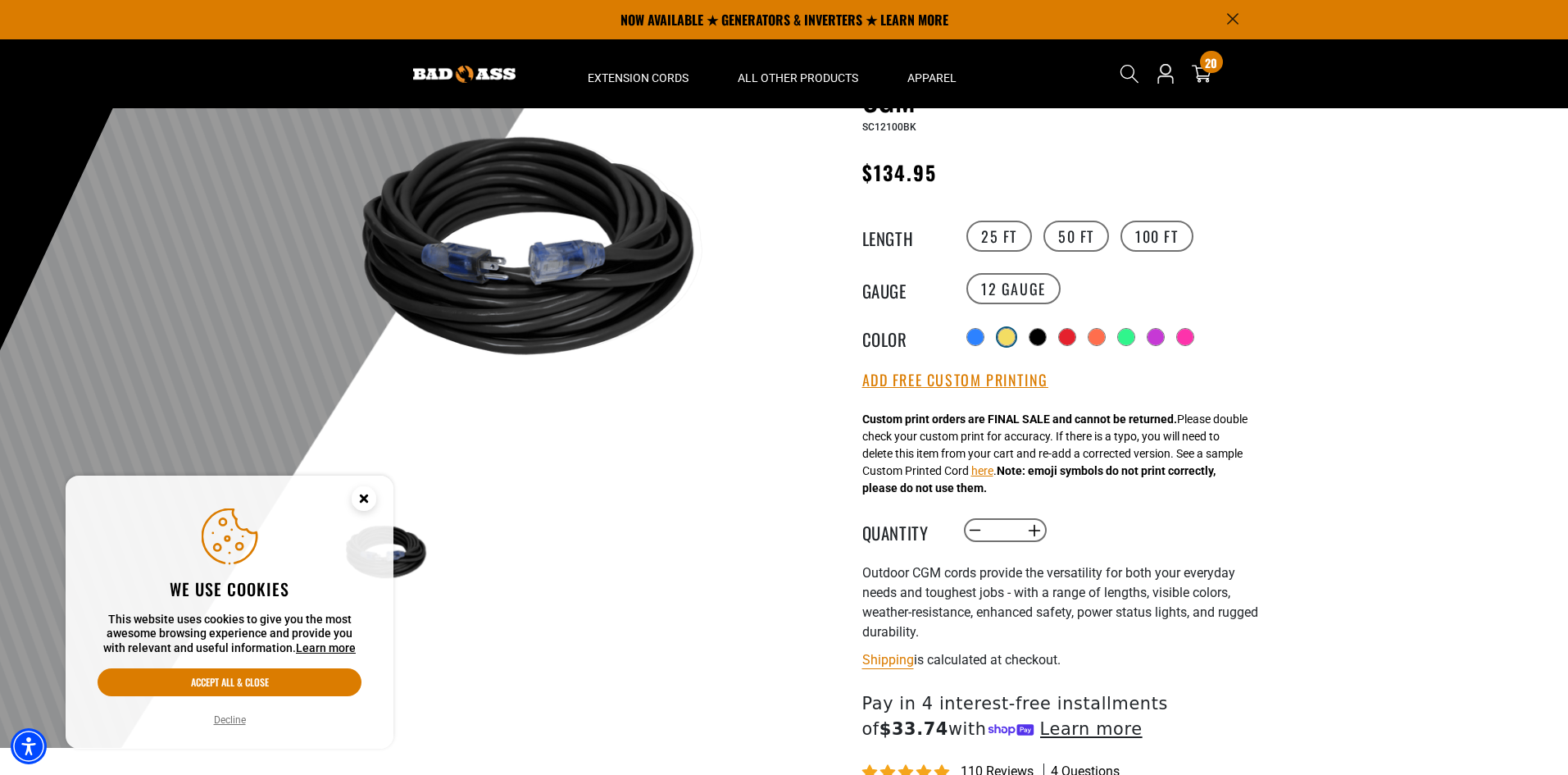
click at [1011, 333] on div at bounding box center [1007, 337] width 16 height 16
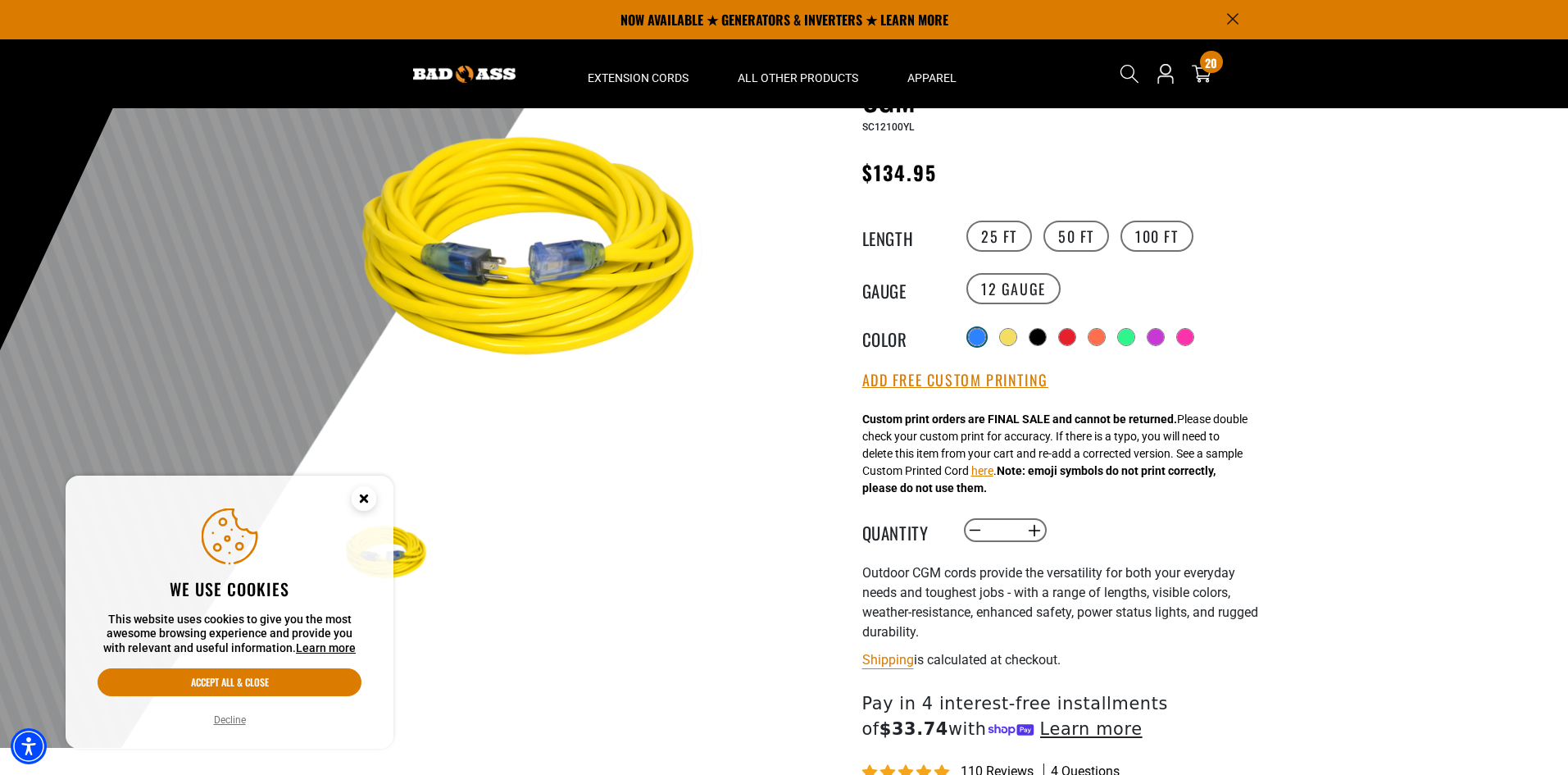
click at [974, 341] on div at bounding box center [977, 337] width 16 height 16
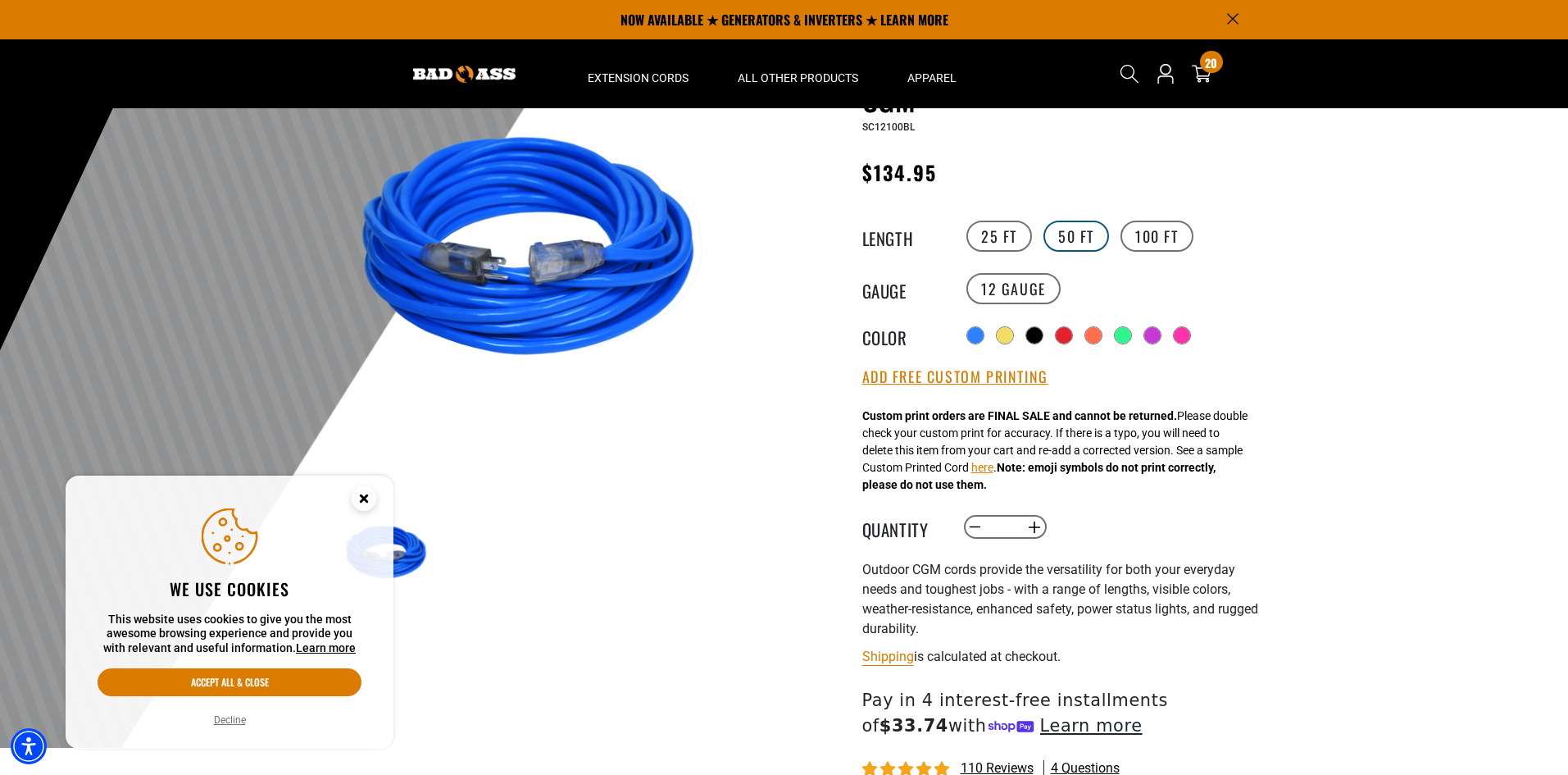
click at [1067, 240] on label "50 FT" at bounding box center [1076, 236] width 66 height 31
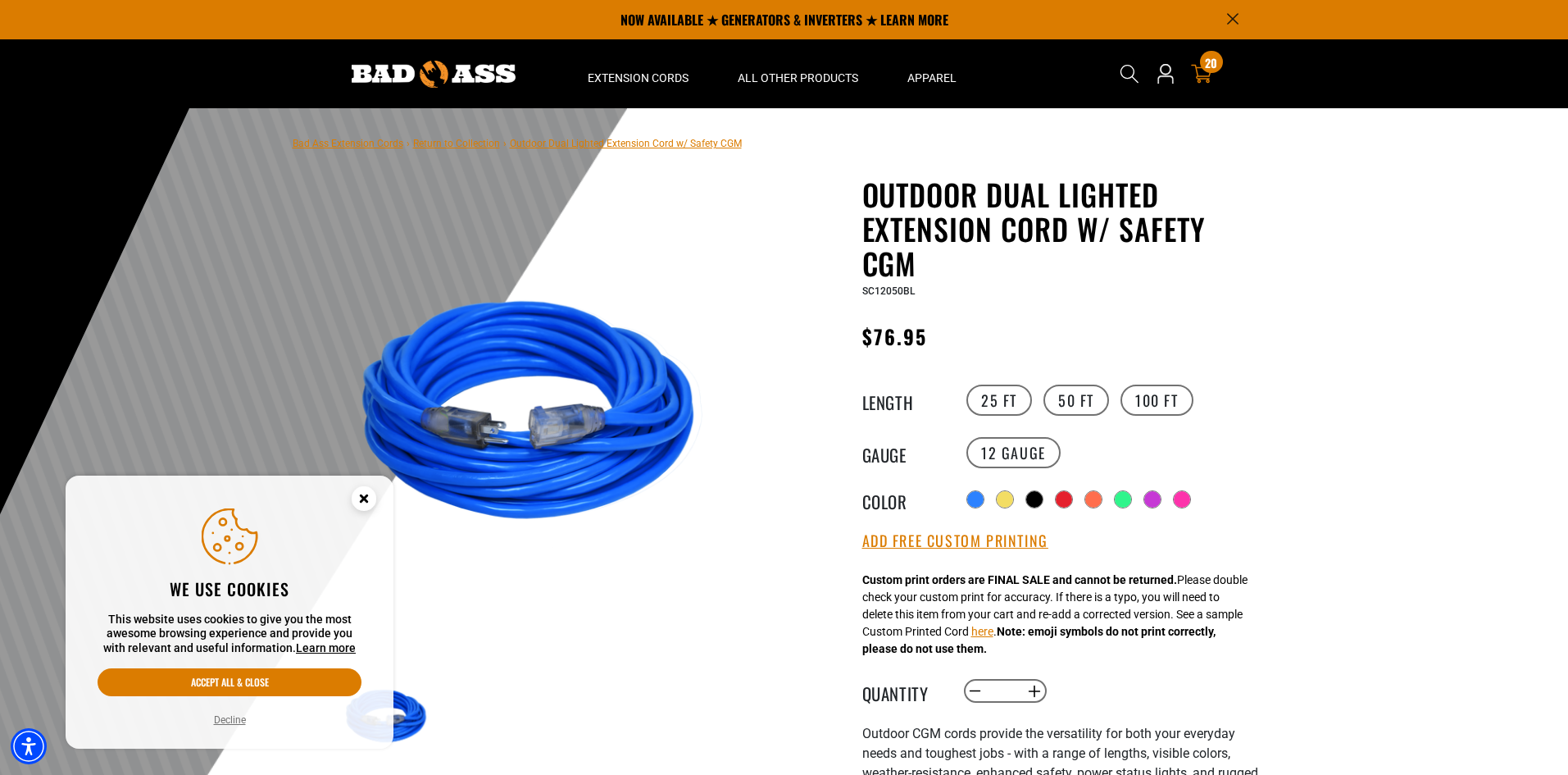
click at [1200, 77] on icon "cart" at bounding box center [1202, 74] width 21 height 21
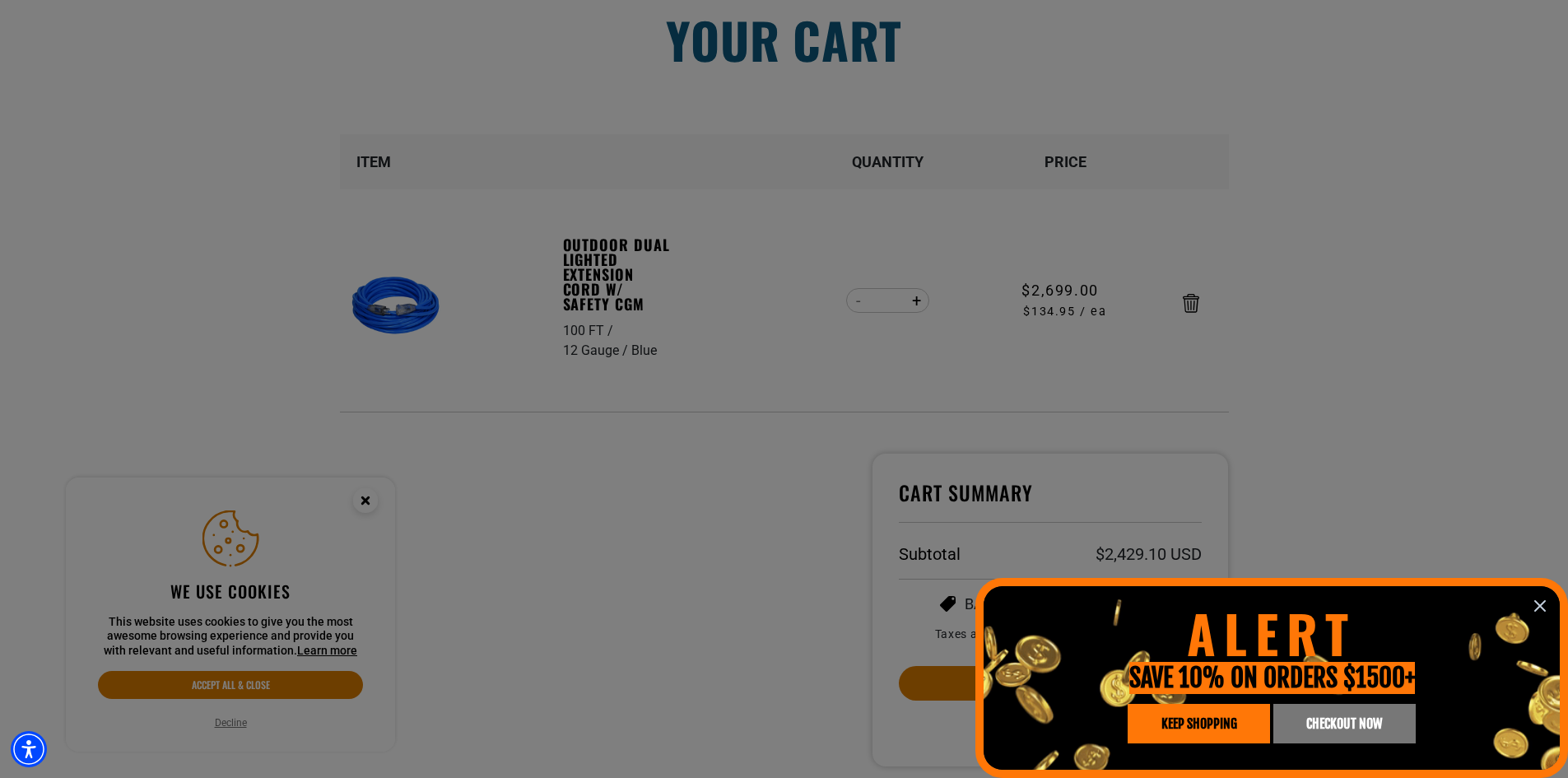
scroll to position [165, 0]
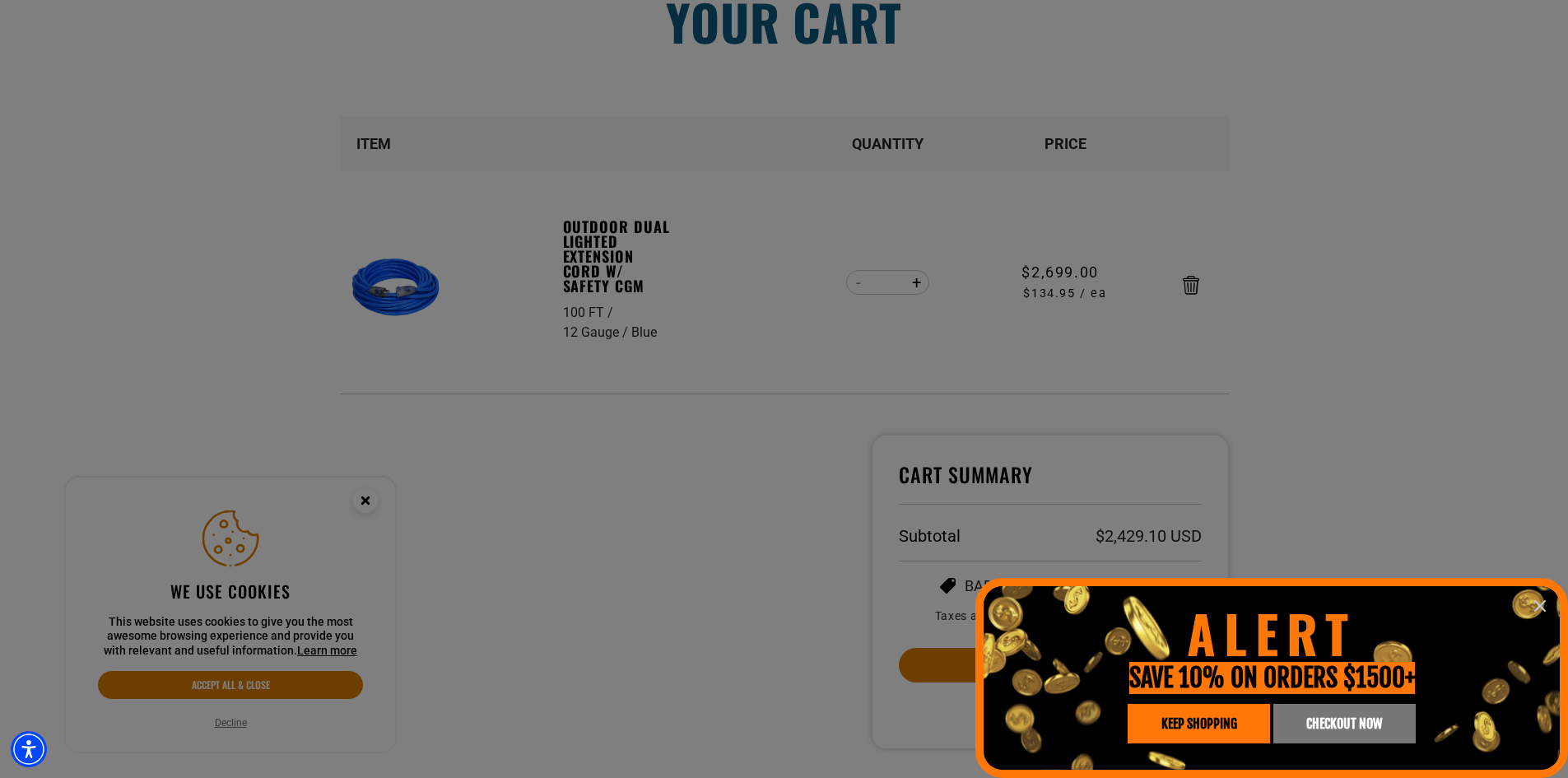
click at [1541, 601] on icon "information" at bounding box center [1540, 606] width 20 height 20
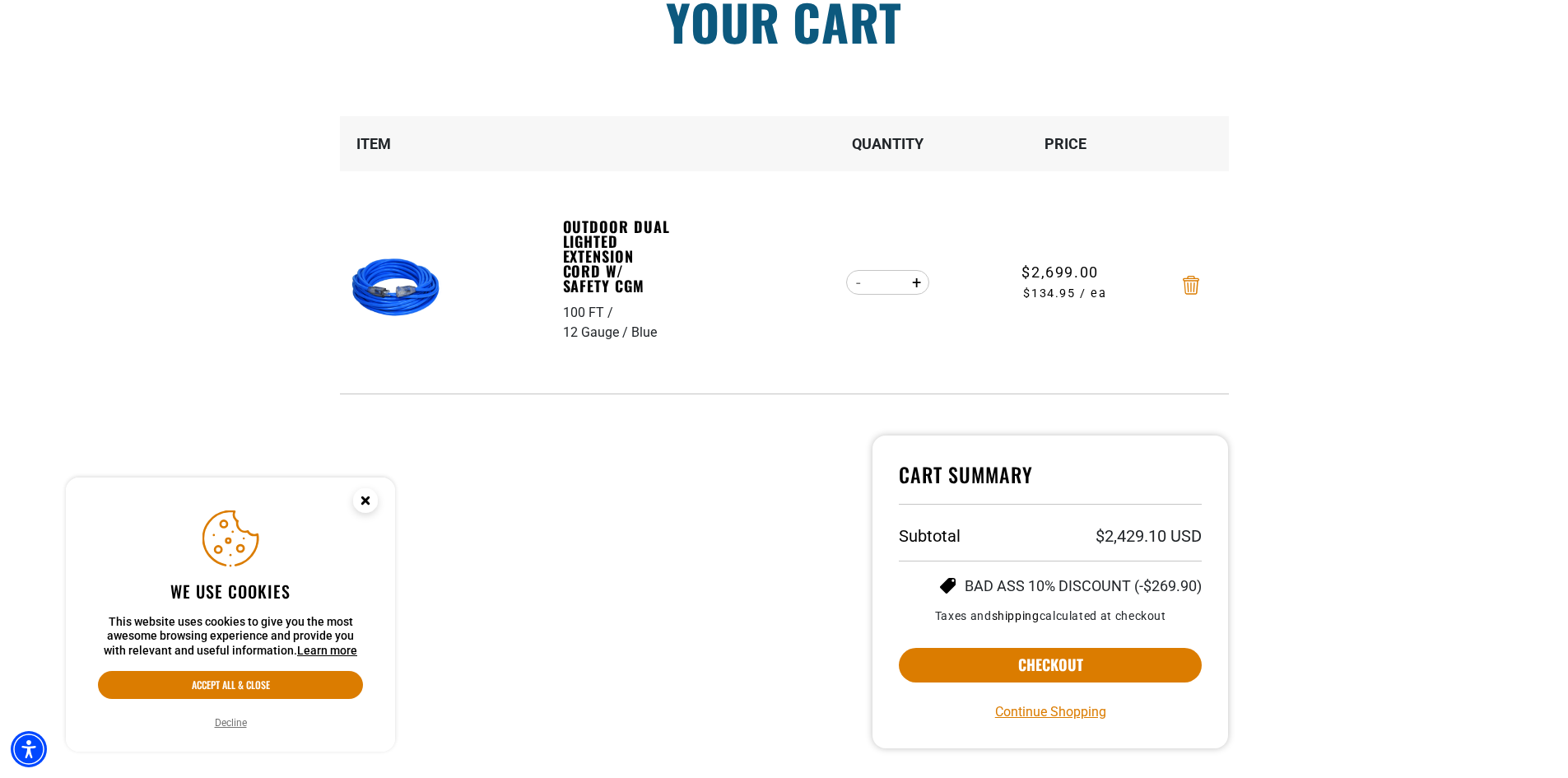
click at [1190, 281] on icon "Remove Outdoor Dual Lighted Extension Cord w/ Safety CGM - 100 FT / 12 Gauge / …" at bounding box center [1191, 285] width 16 height 19
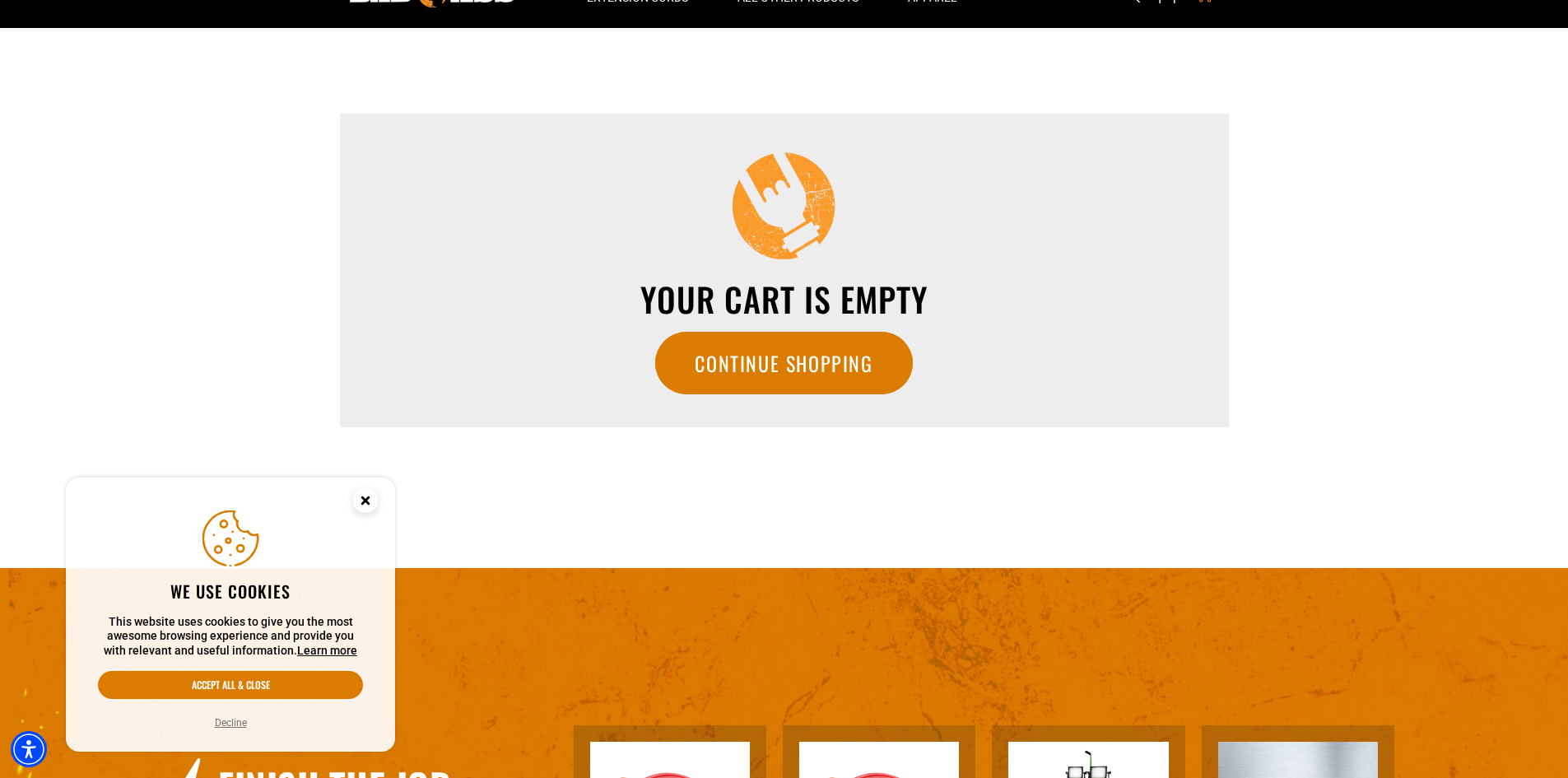
scroll to position [0, 0]
